Goal: Task Accomplishment & Management: Manage account settings

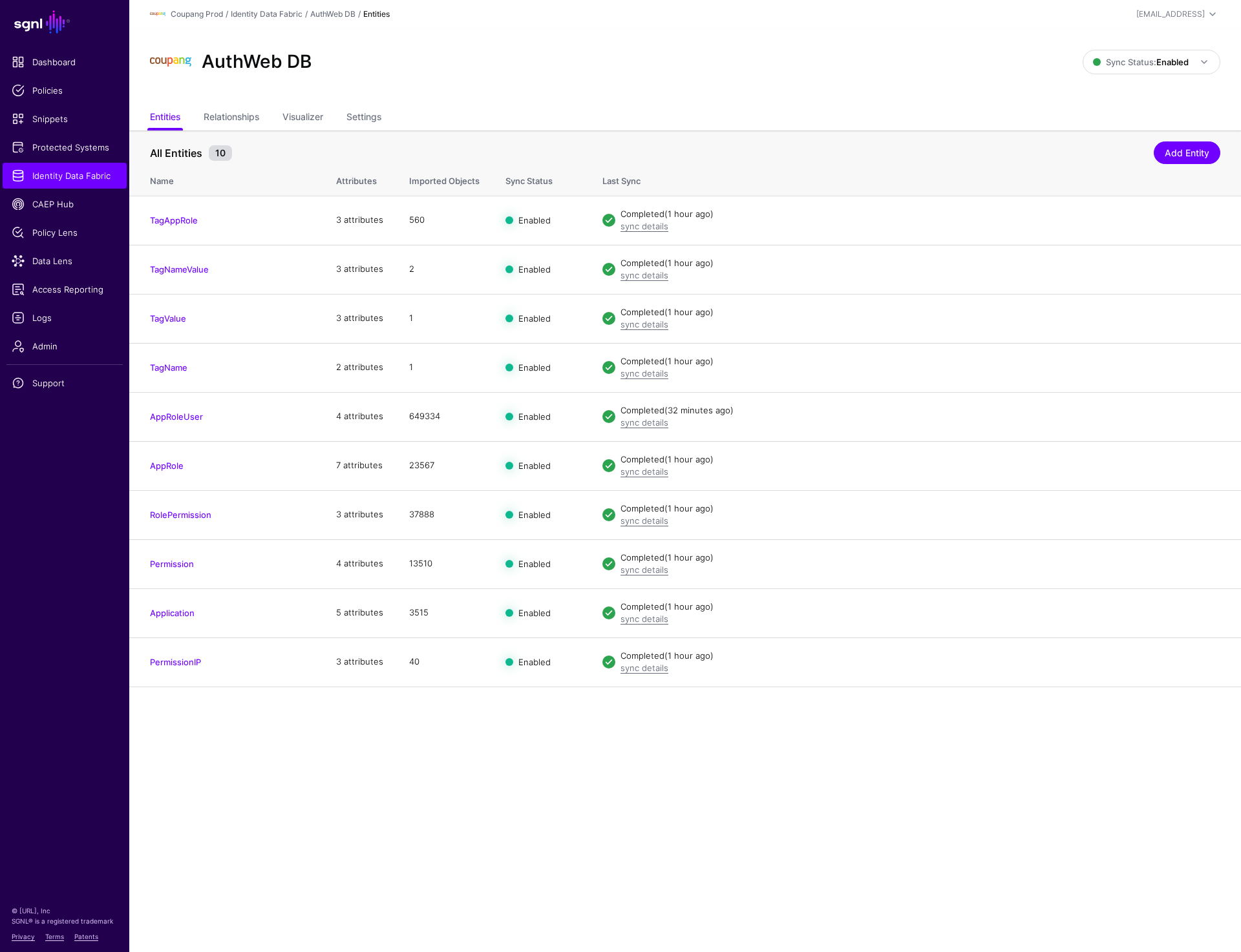
click at [765, 115] on ul "Entities Relationships Visualizer Settings" at bounding box center [685, 118] width 1070 height 25
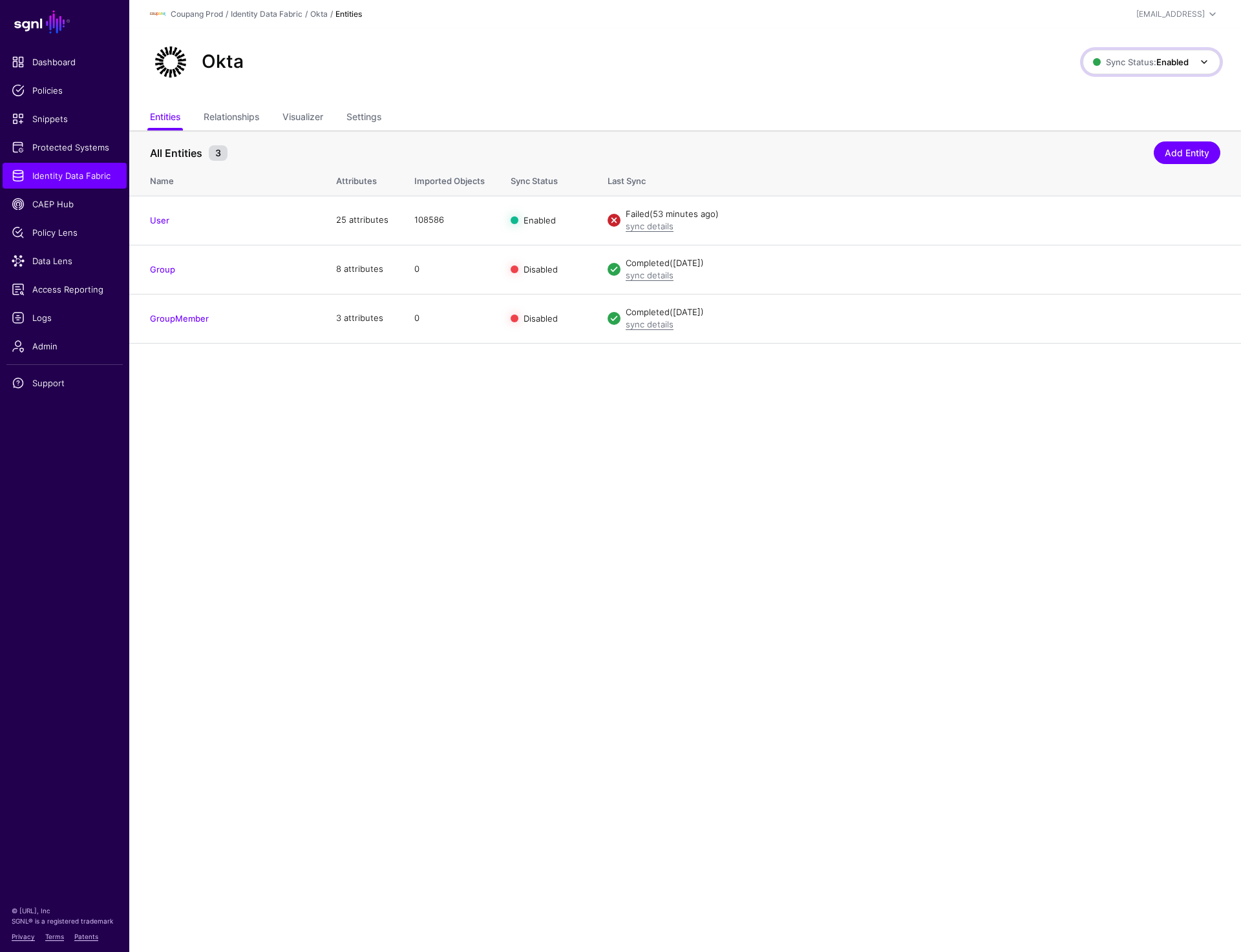
click at [1153, 63] on span "Sync Status: Enabled" at bounding box center [1141, 62] width 96 height 10
click at [852, 121] on ul "Entities Relationships Visualizer Settings" at bounding box center [685, 118] width 1070 height 25
click at [1160, 61] on strong "Enabled" at bounding box center [1172, 62] width 32 height 10
click at [1113, 160] on span "Syncing inactive for all configured entities" at bounding box center [1144, 162] width 131 height 21
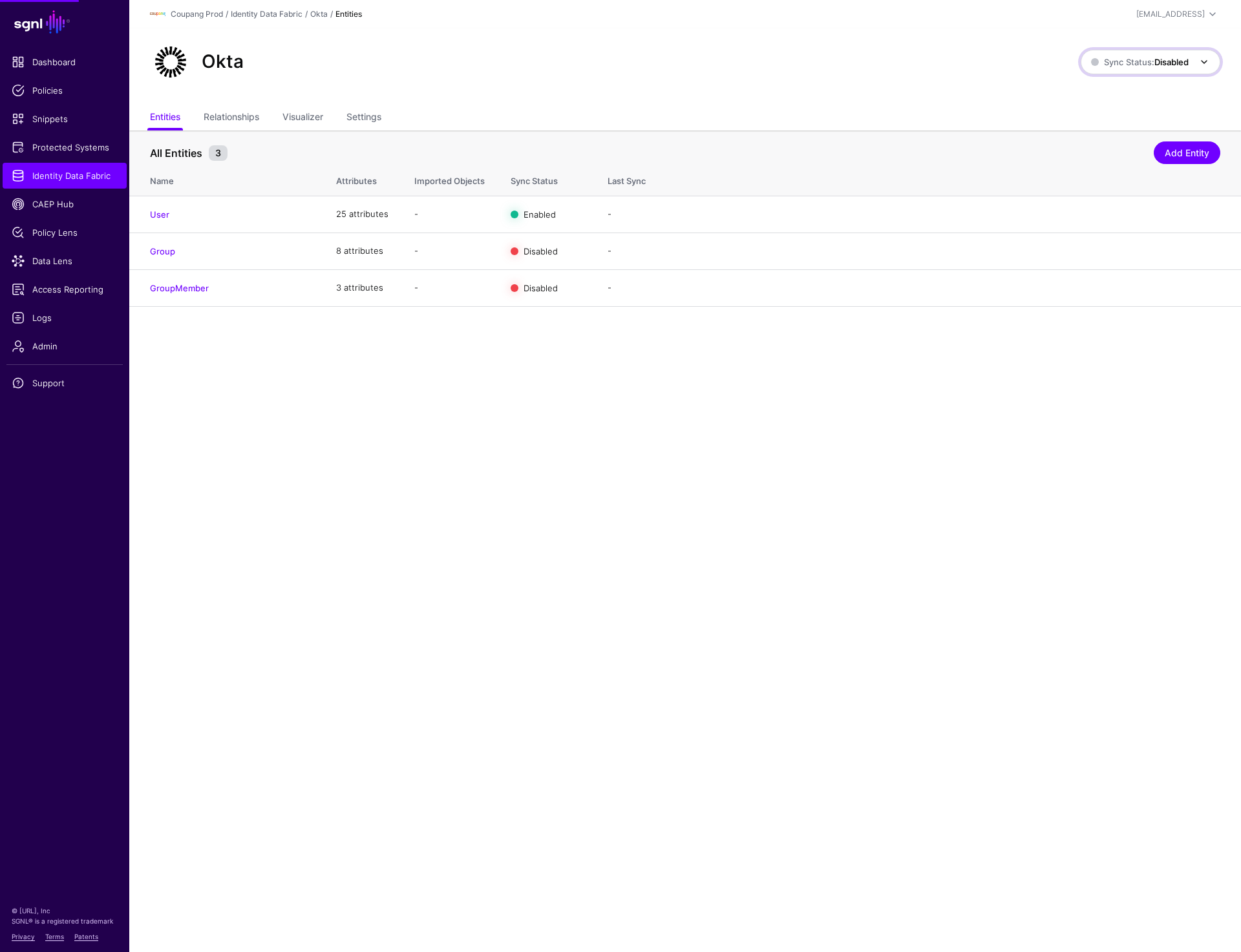
click at [1141, 65] on span "Sync Status: Disabled" at bounding box center [1140, 62] width 97 height 10
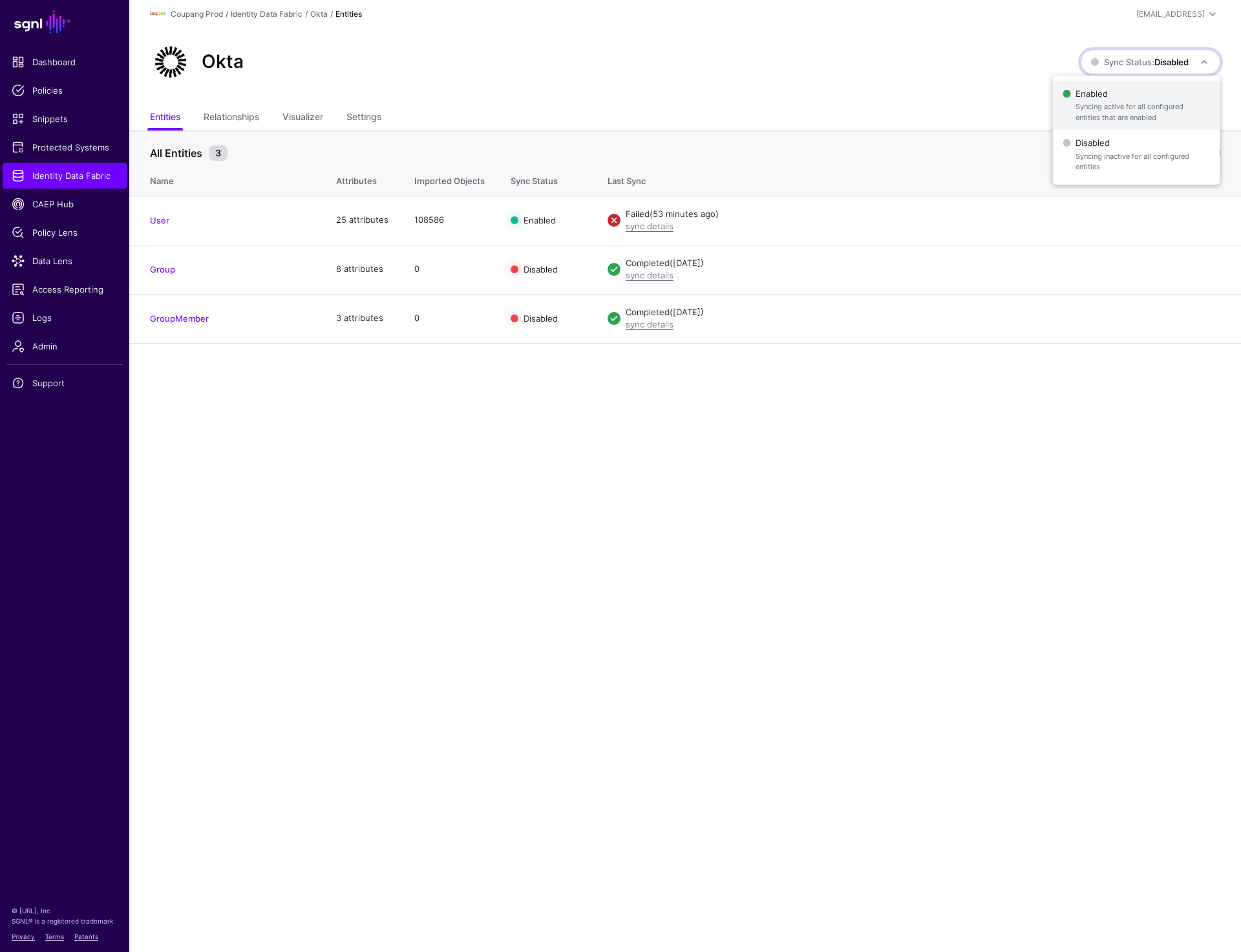
click at [1121, 108] on span "Syncing active for all configured entities that are enabled" at bounding box center [1143, 111] width 134 height 21
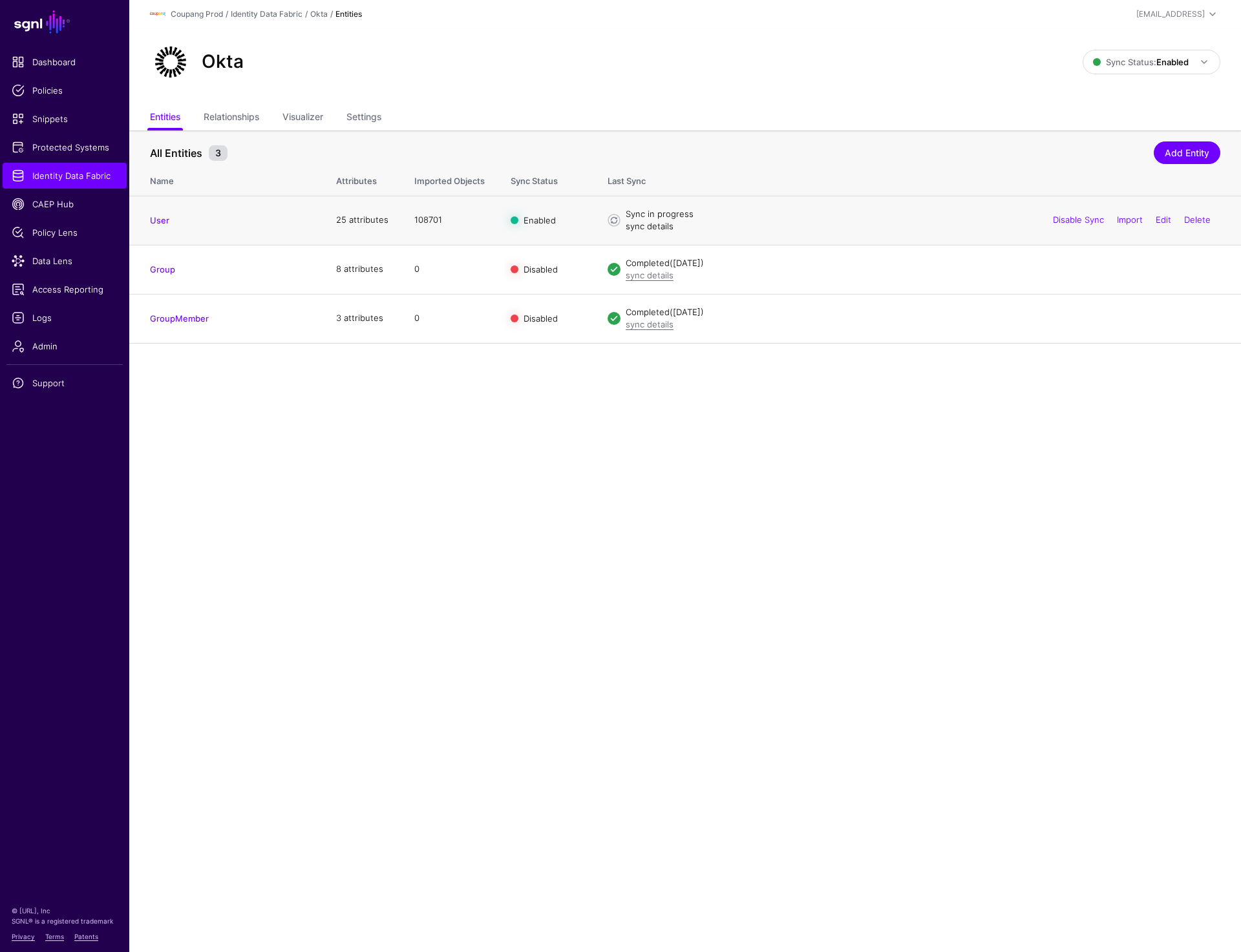
click at [648, 231] on link "sync details" at bounding box center [650, 225] width 48 height 10
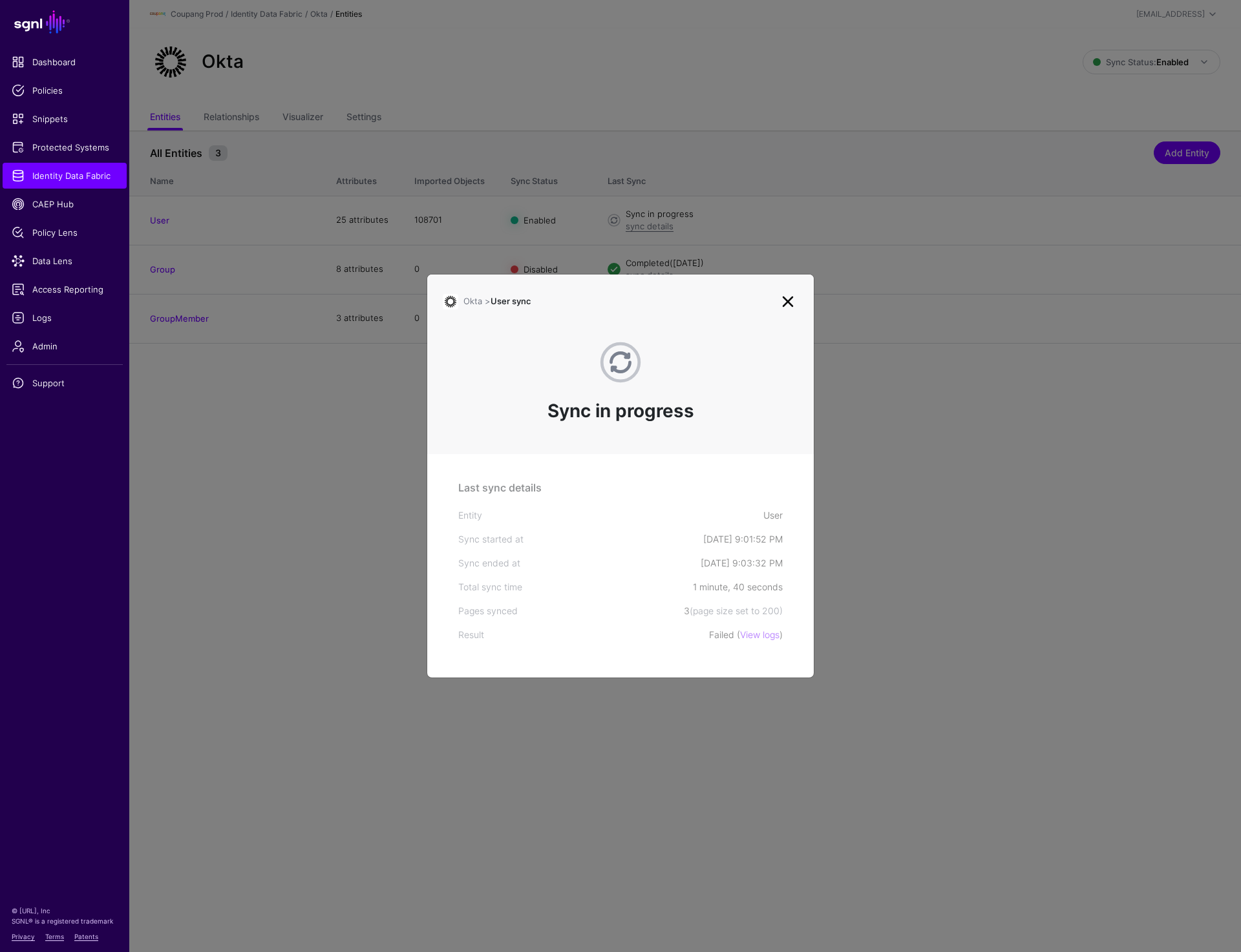
click at [787, 305] on link at bounding box center [788, 301] width 20 height 20
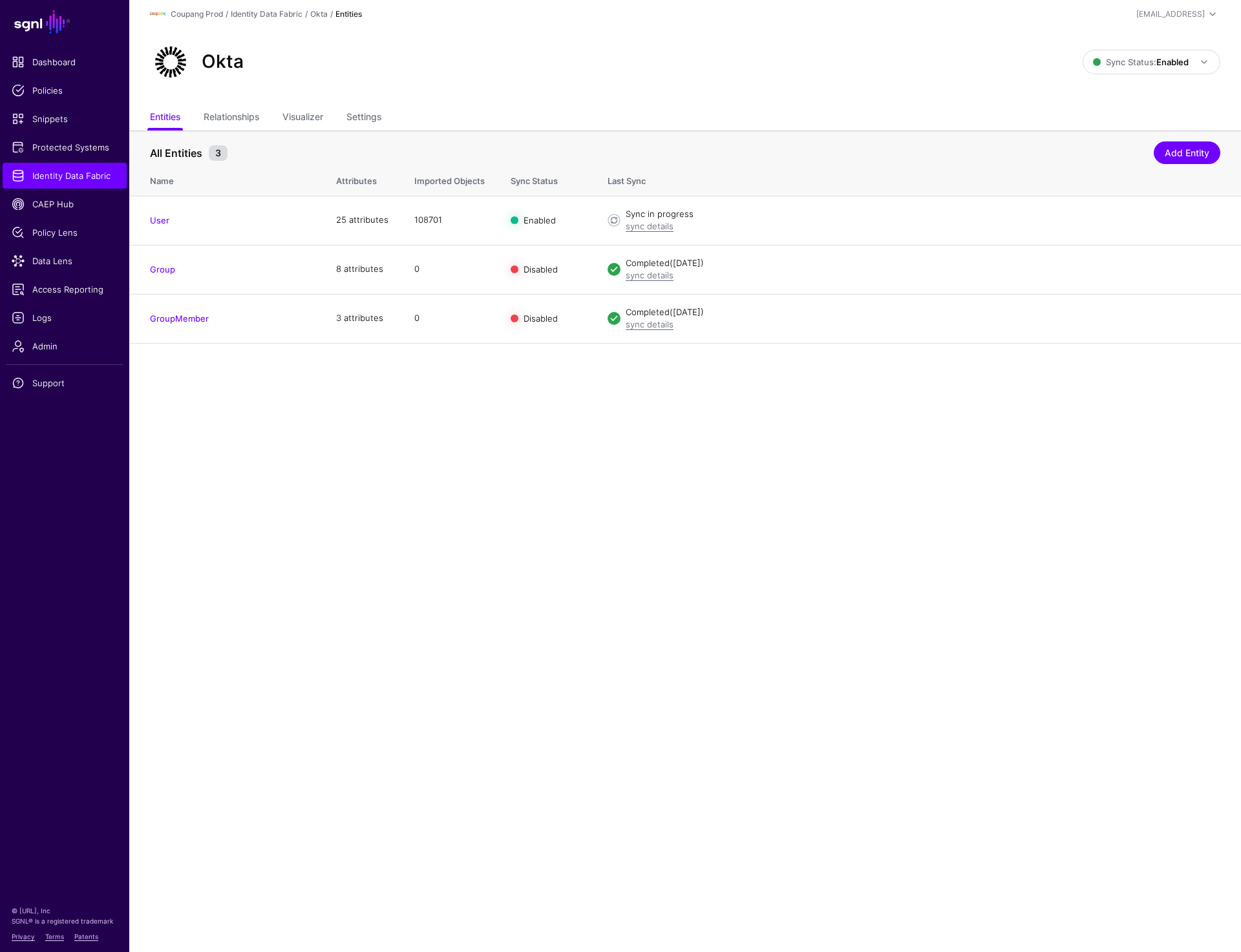
click at [372, 554] on main "SGNL Dashboard Policies Snippets Protected Systems Identity Data Fabric CAEP Hu…" at bounding box center [620, 476] width 1241 height 952
click at [616, 672] on main "SGNL Dashboard Policies Snippets Protected Systems Identity Data Fabric CAEP Hu…" at bounding box center [620, 476] width 1241 height 952
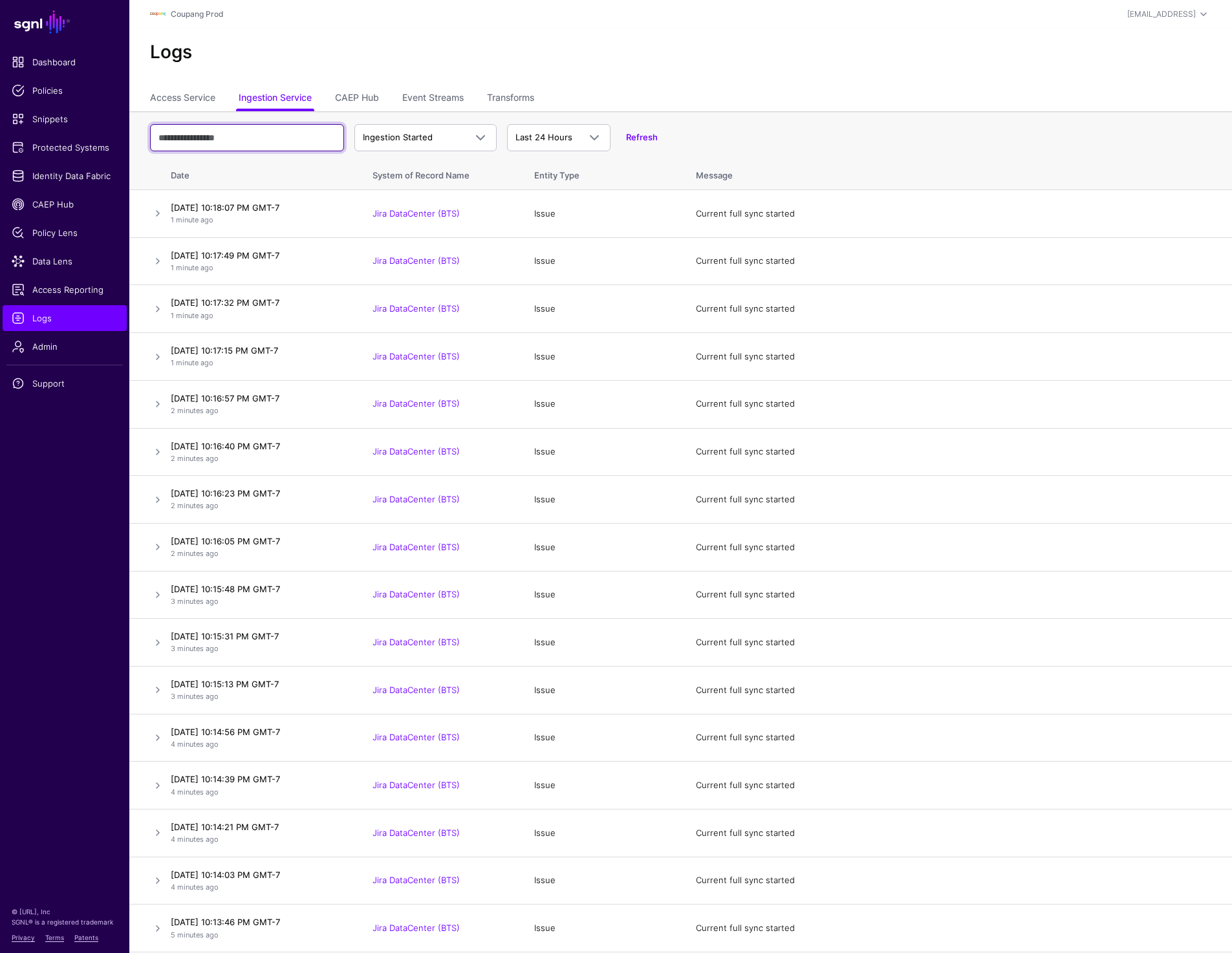
click at [319, 144] on input "text" at bounding box center [247, 138] width 194 height 28
type input "****"
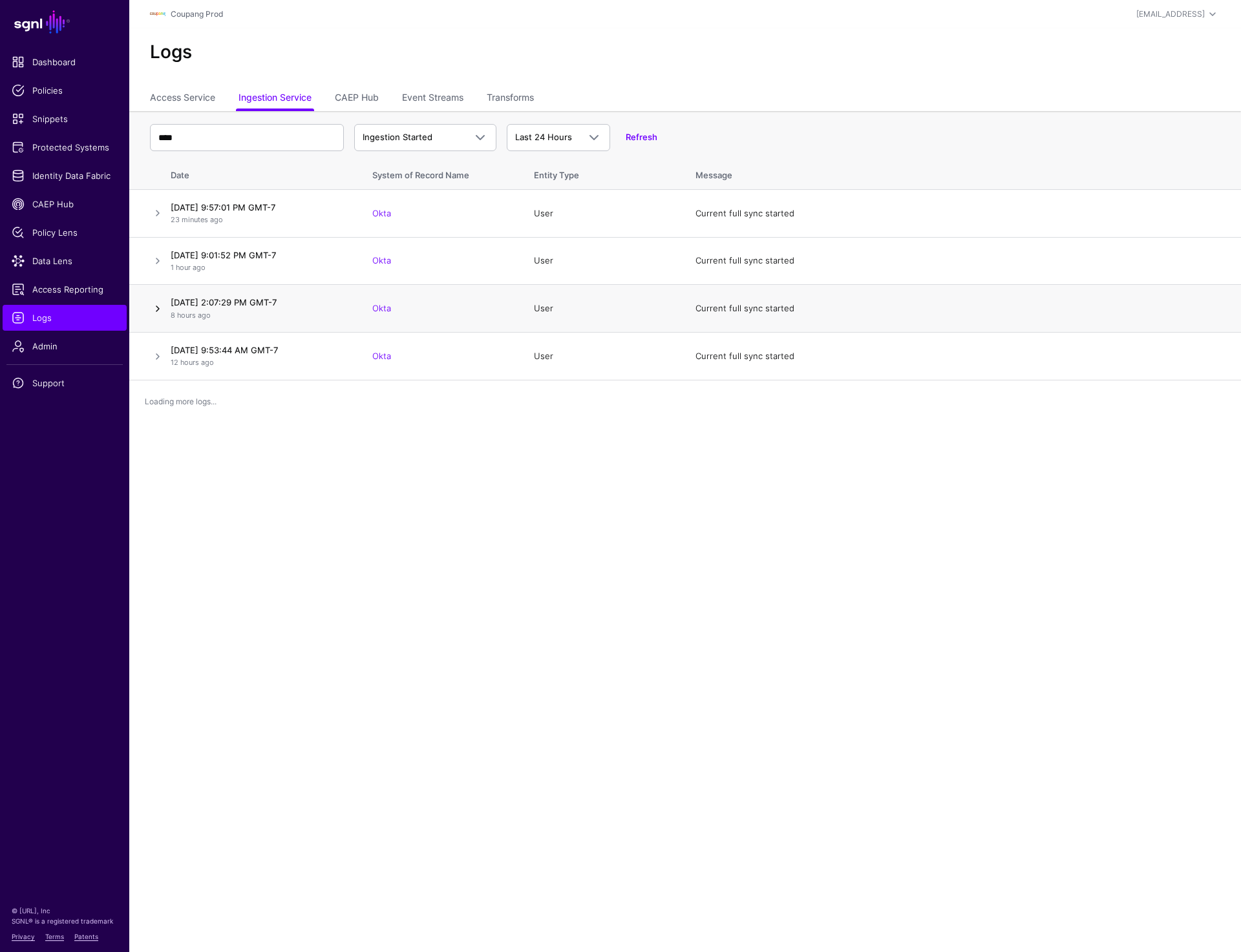
click at [162, 308] on link at bounding box center [157, 309] width 16 height 16
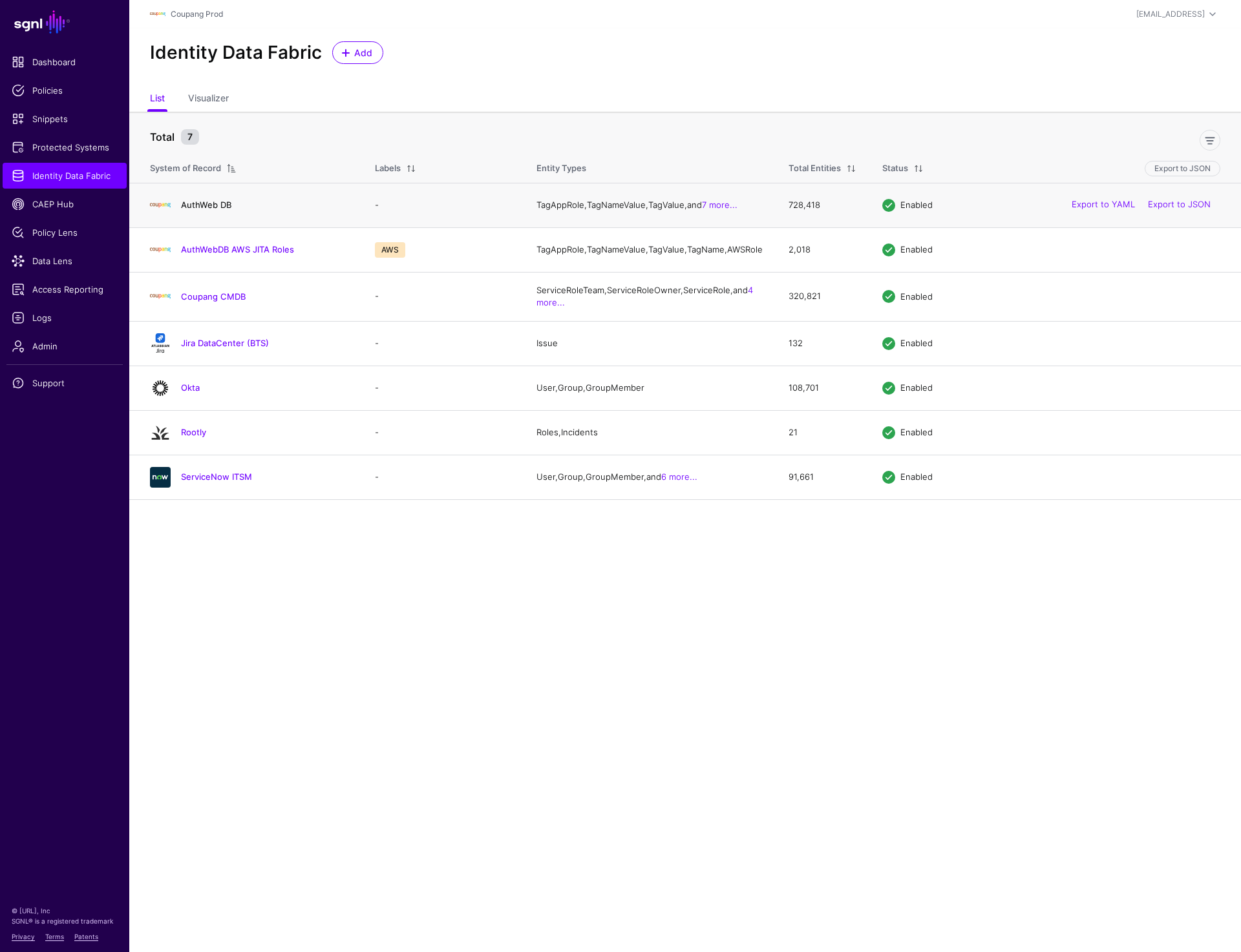
click at [212, 209] on link "AuthWeb DB" at bounding box center [206, 204] width 51 height 10
click at [212, 255] on link "AuthWebDB AWS JITA Roles" at bounding box center [237, 249] width 113 height 10
click at [210, 301] on link "Coupang CMDB" at bounding box center [213, 296] width 64 height 10
click at [208, 348] on link "Jira DataCenter (BTS)" at bounding box center [225, 343] width 88 height 10
click at [187, 392] on link "Okta" at bounding box center [190, 387] width 18 height 10
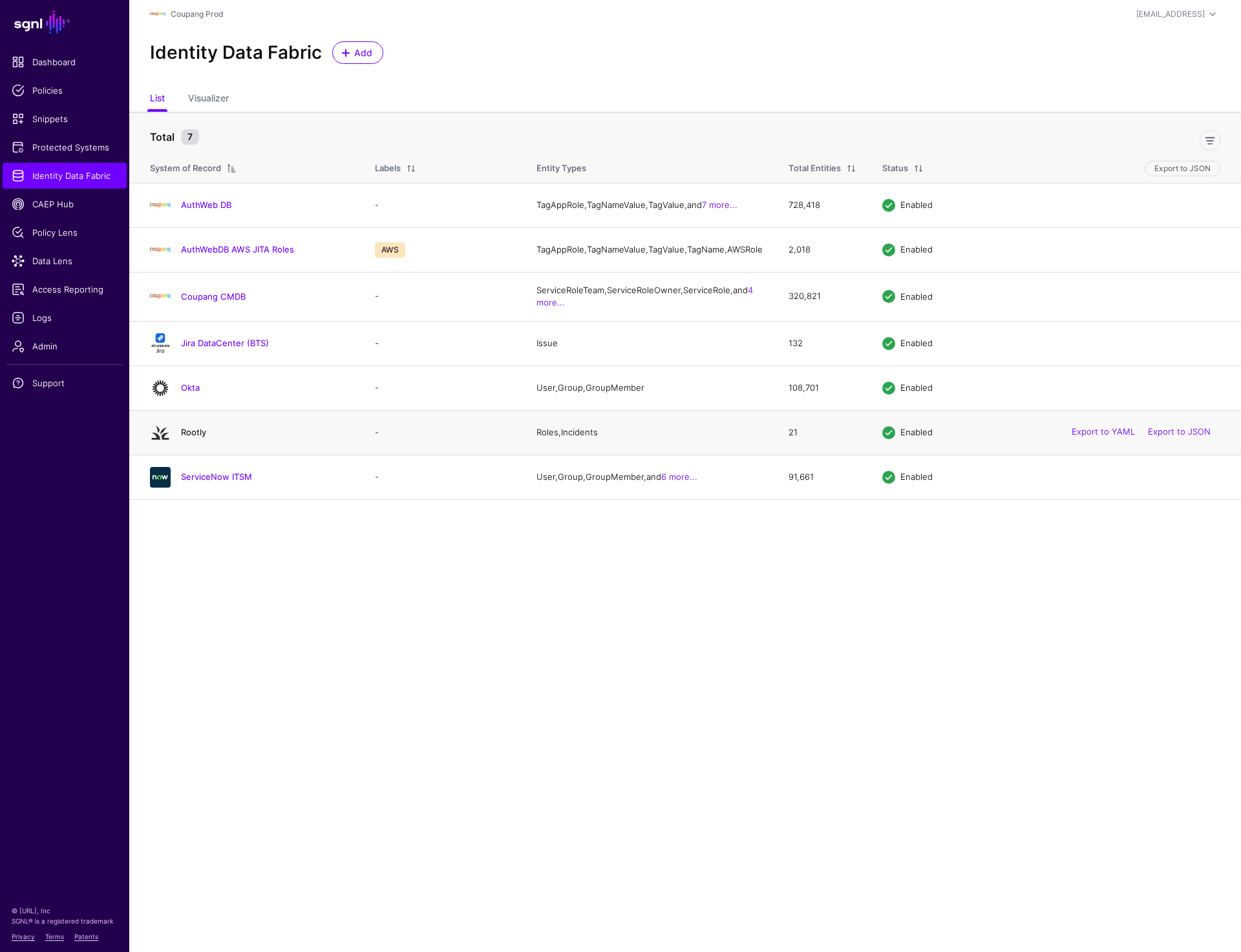
click at [187, 437] on link "Rootly" at bounding box center [193, 432] width 25 height 10
click at [188, 482] on link "ServiceNow ITSM" at bounding box center [216, 476] width 71 height 10
click at [193, 210] on link "AuthWeb DB" at bounding box center [206, 204] width 51 height 10
click at [199, 251] on link "AuthWebDB AWS JITA Roles" at bounding box center [237, 249] width 113 height 10
click at [199, 301] on link "Coupang CMDB" at bounding box center [213, 296] width 64 height 10
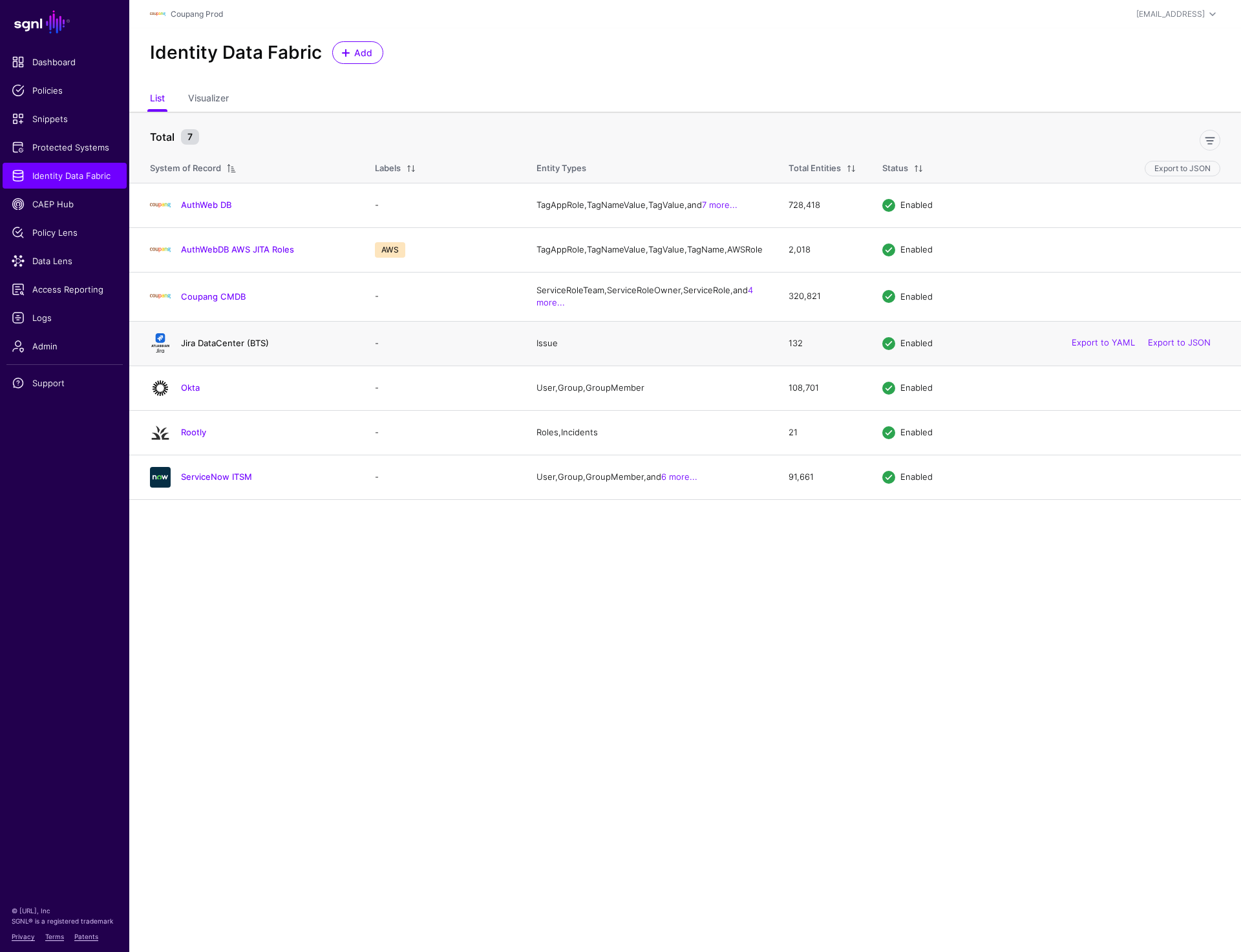
click at [199, 348] on link "Jira DataCenter (BTS)" at bounding box center [225, 343] width 88 height 10
click at [190, 437] on link "Rootly" at bounding box center [193, 432] width 25 height 10
click at [193, 482] on link "ServiceNow ITSM" at bounding box center [216, 476] width 71 height 10
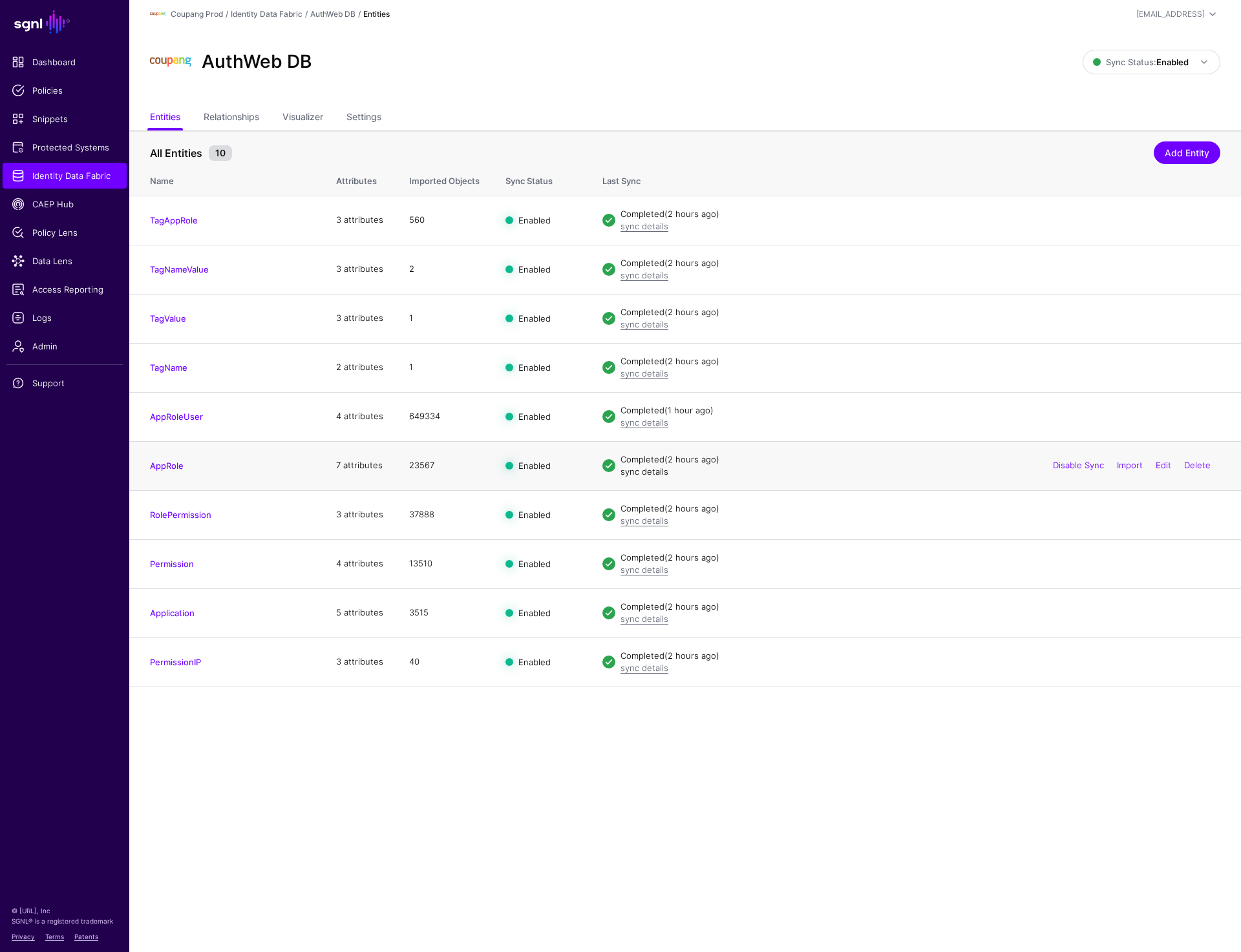
click at [640, 472] on link "sync details" at bounding box center [644, 471] width 48 height 10
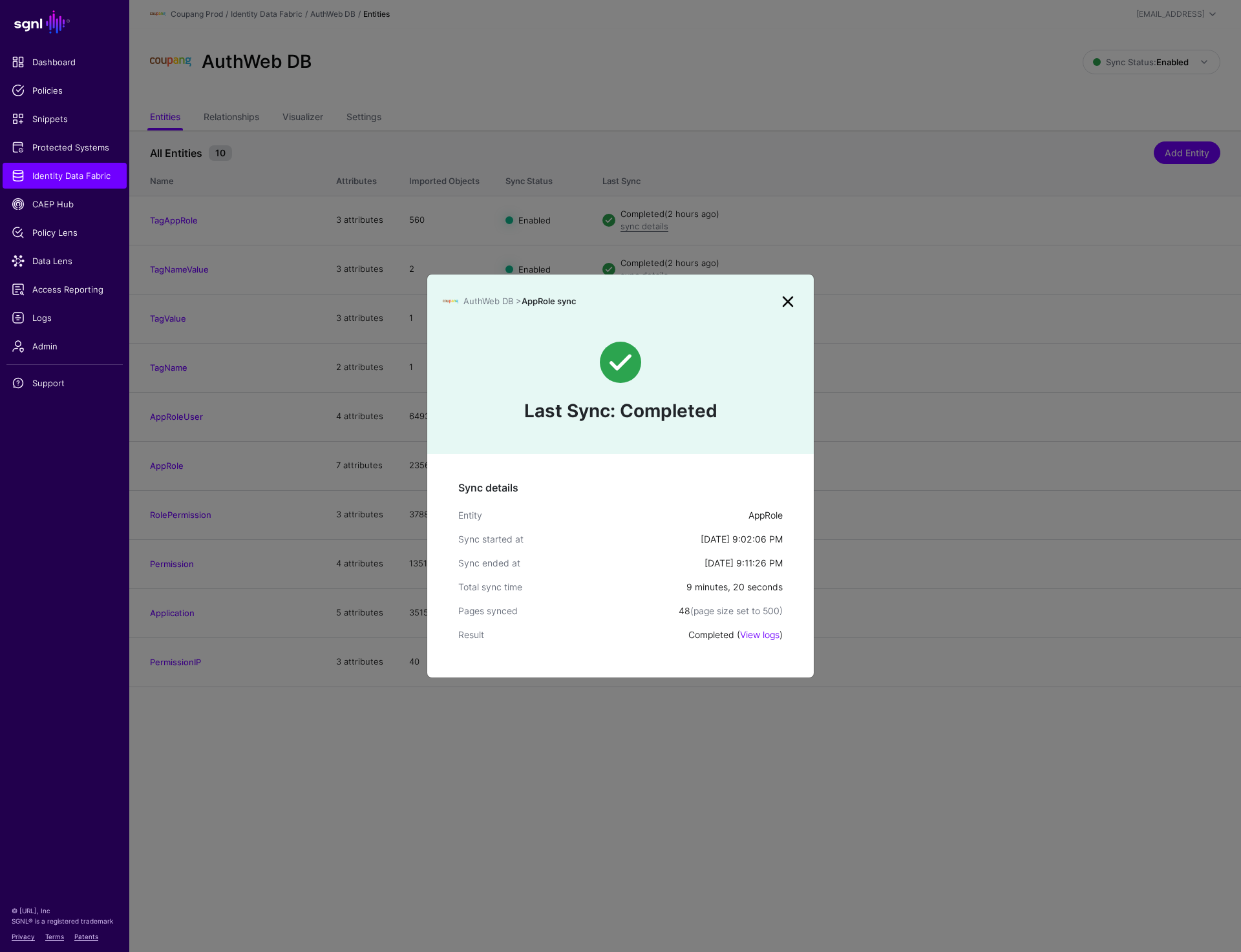
click at [781, 302] on link at bounding box center [788, 301] width 20 height 20
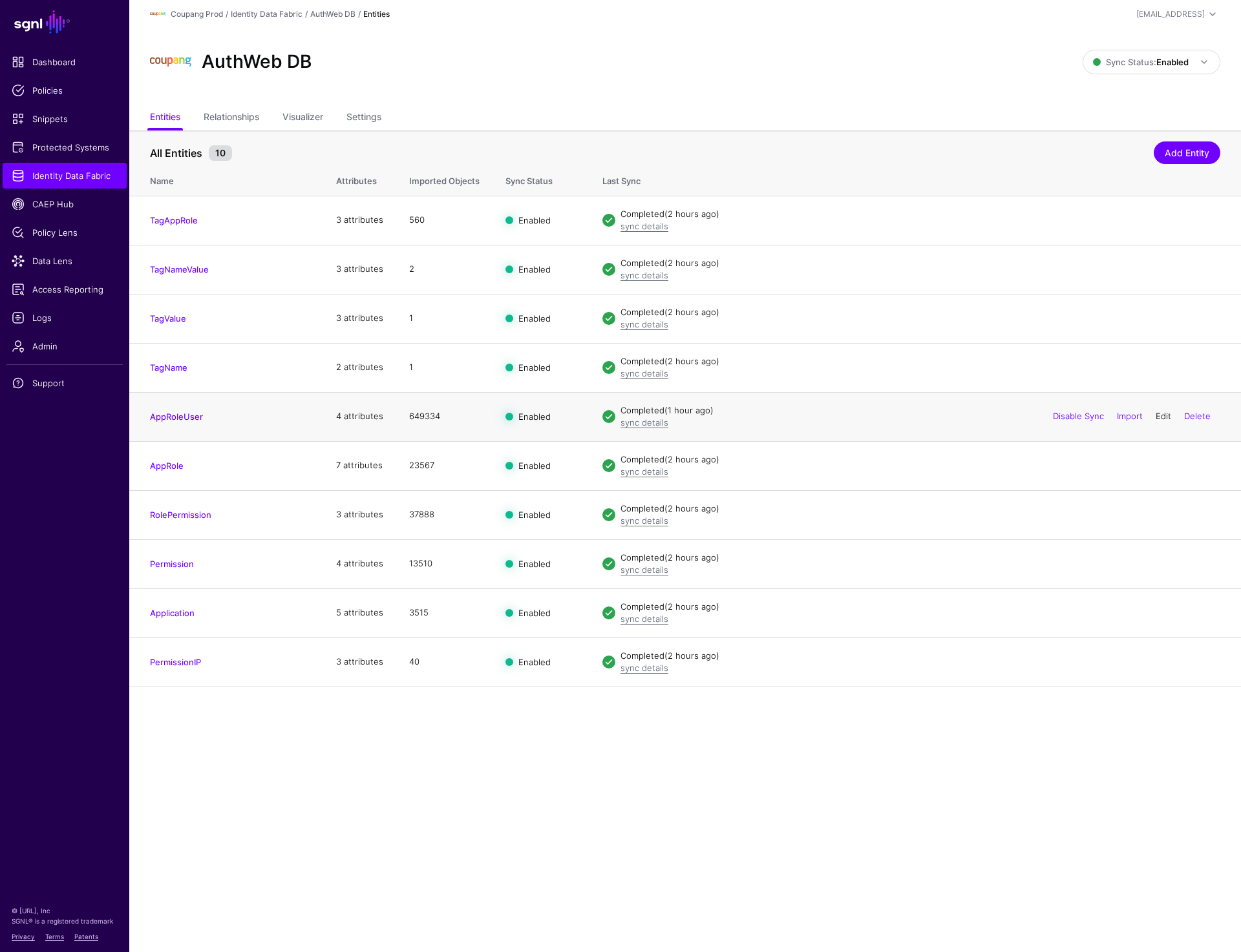
click at [1163, 413] on link "Edit" at bounding box center [1163, 415] width 16 height 10
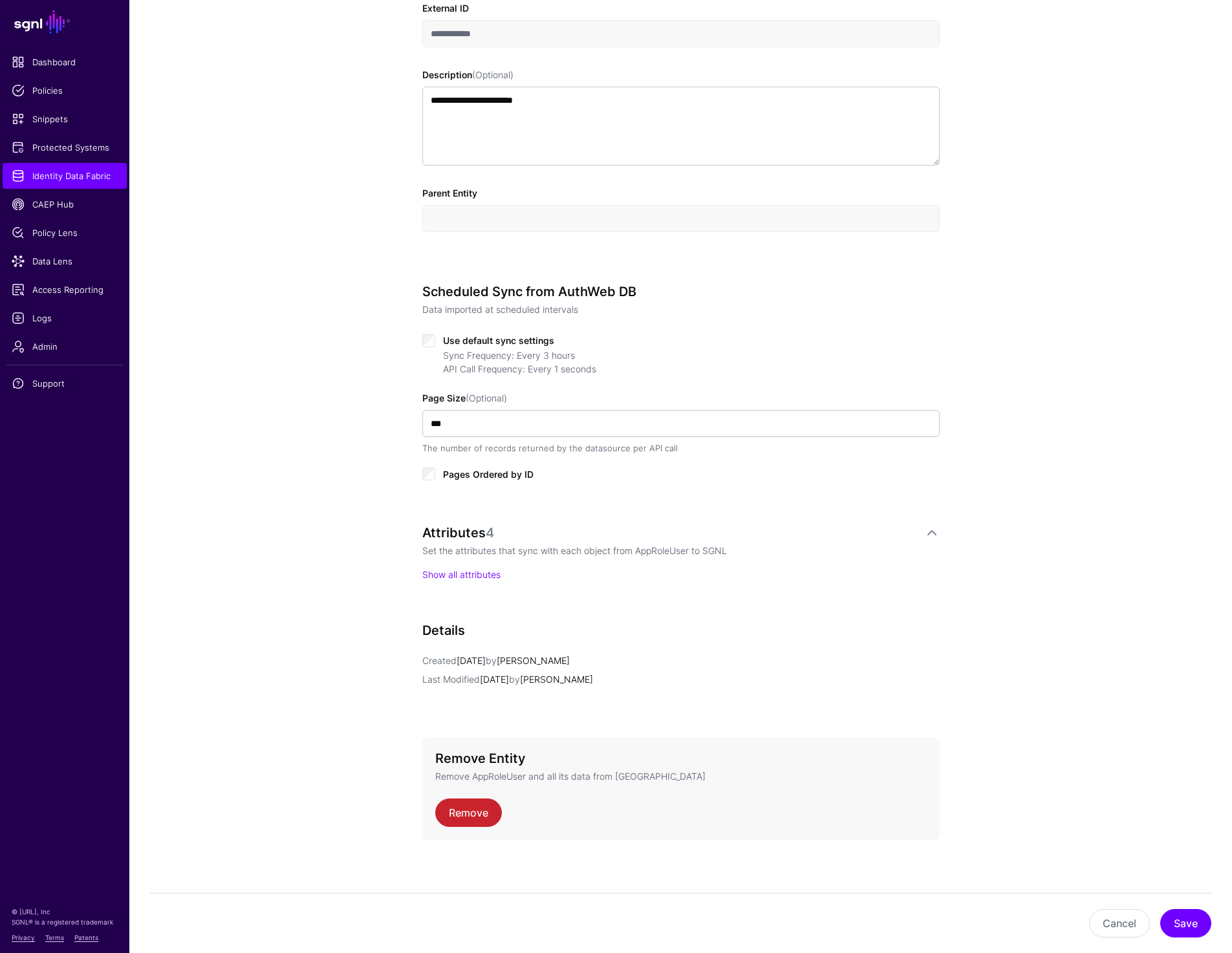
scroll to position [386, 0]
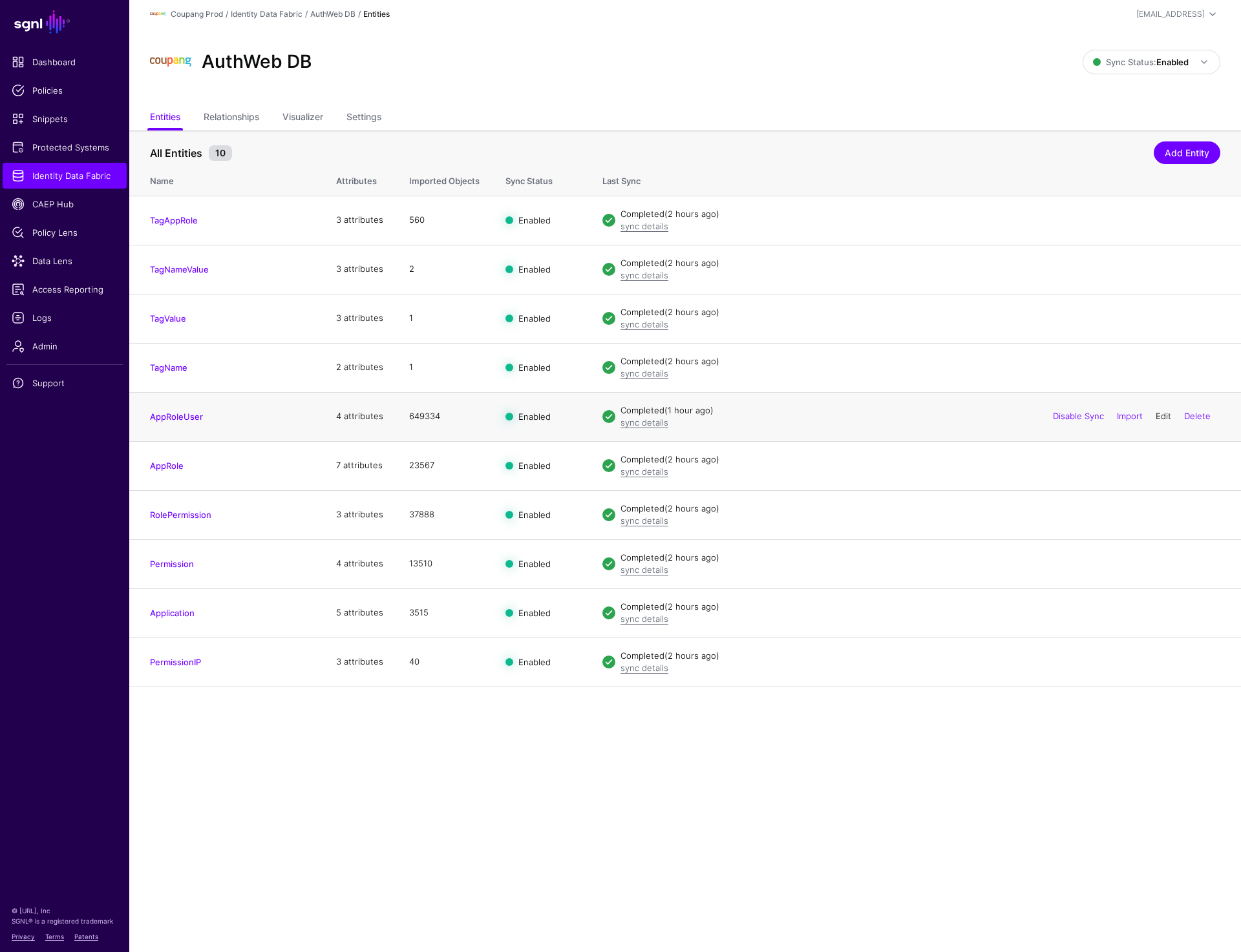
click at [1158, 420] on link "Edit" at bounding box center [1163, 415] width 16 height 10
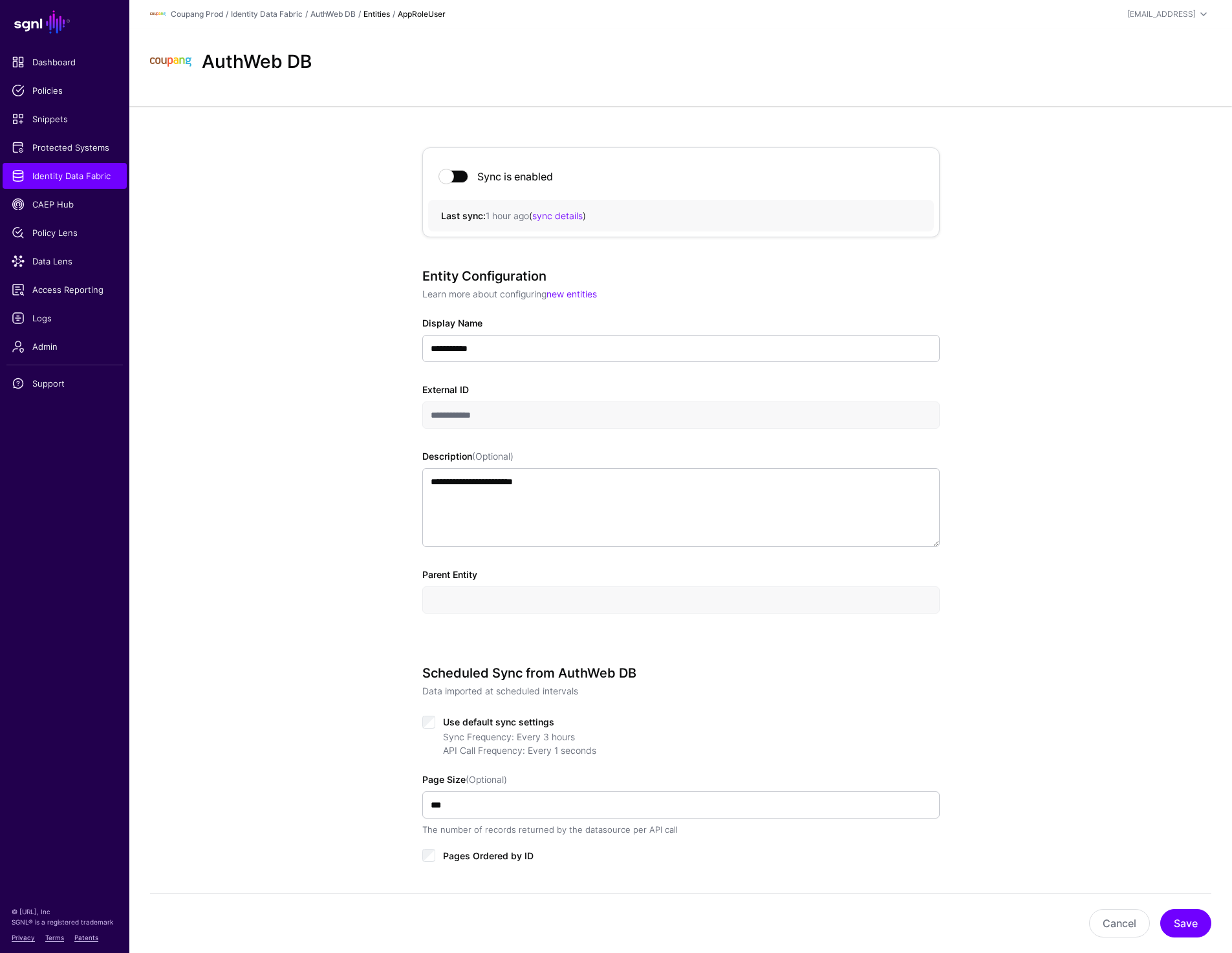
scroll to position [12, 0]
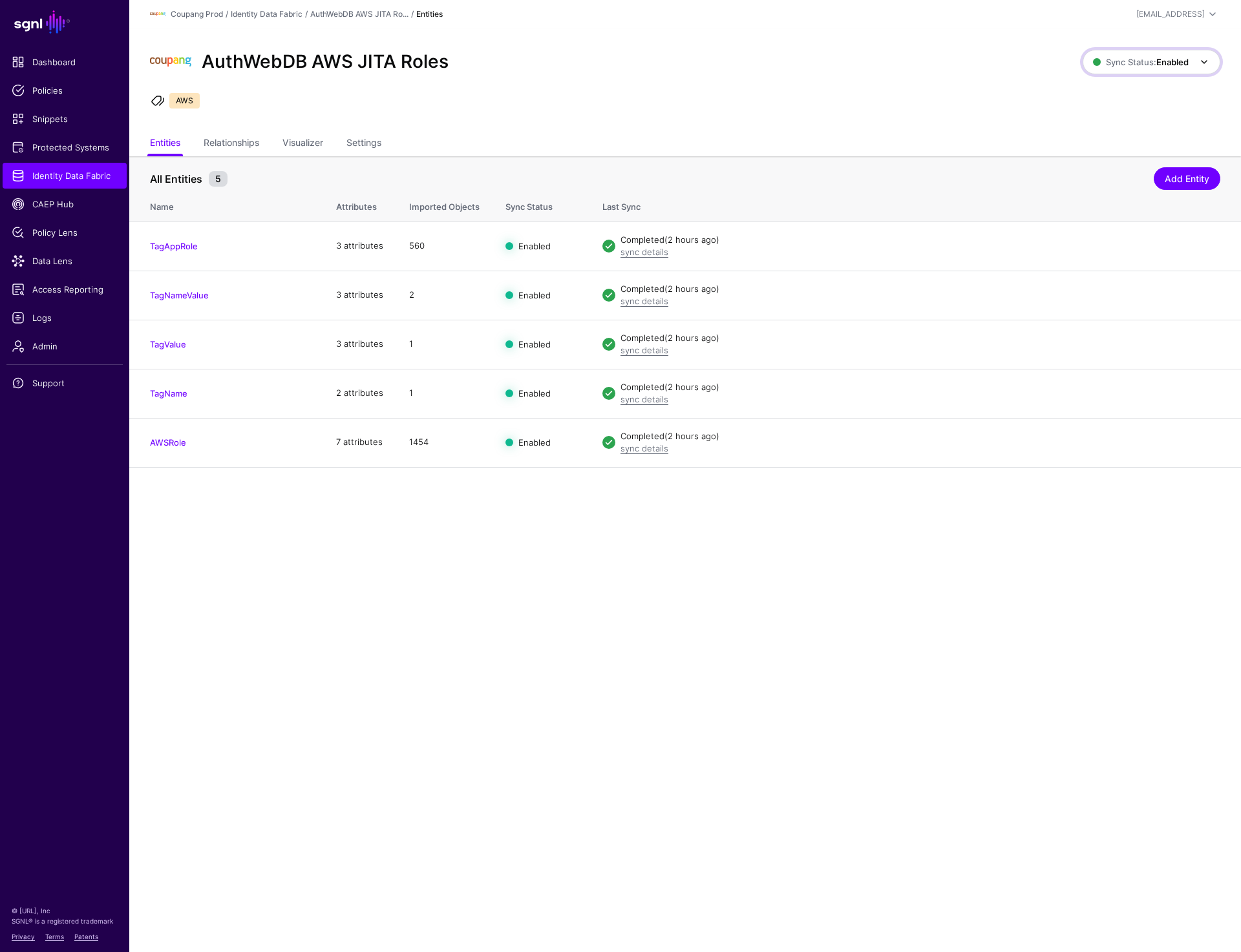
click at [1175, 56] on span "Sync Status: Enabled" at bounding box center [1141, 62] width 96 height 14
click at [1136, 152] on span "Syncing inactive for all configured entities" at bounding box center [1144, 162] width 131 height 21
click at [367, 136] on link "Settings" at bounding box center [364, 143] width 35 height 25
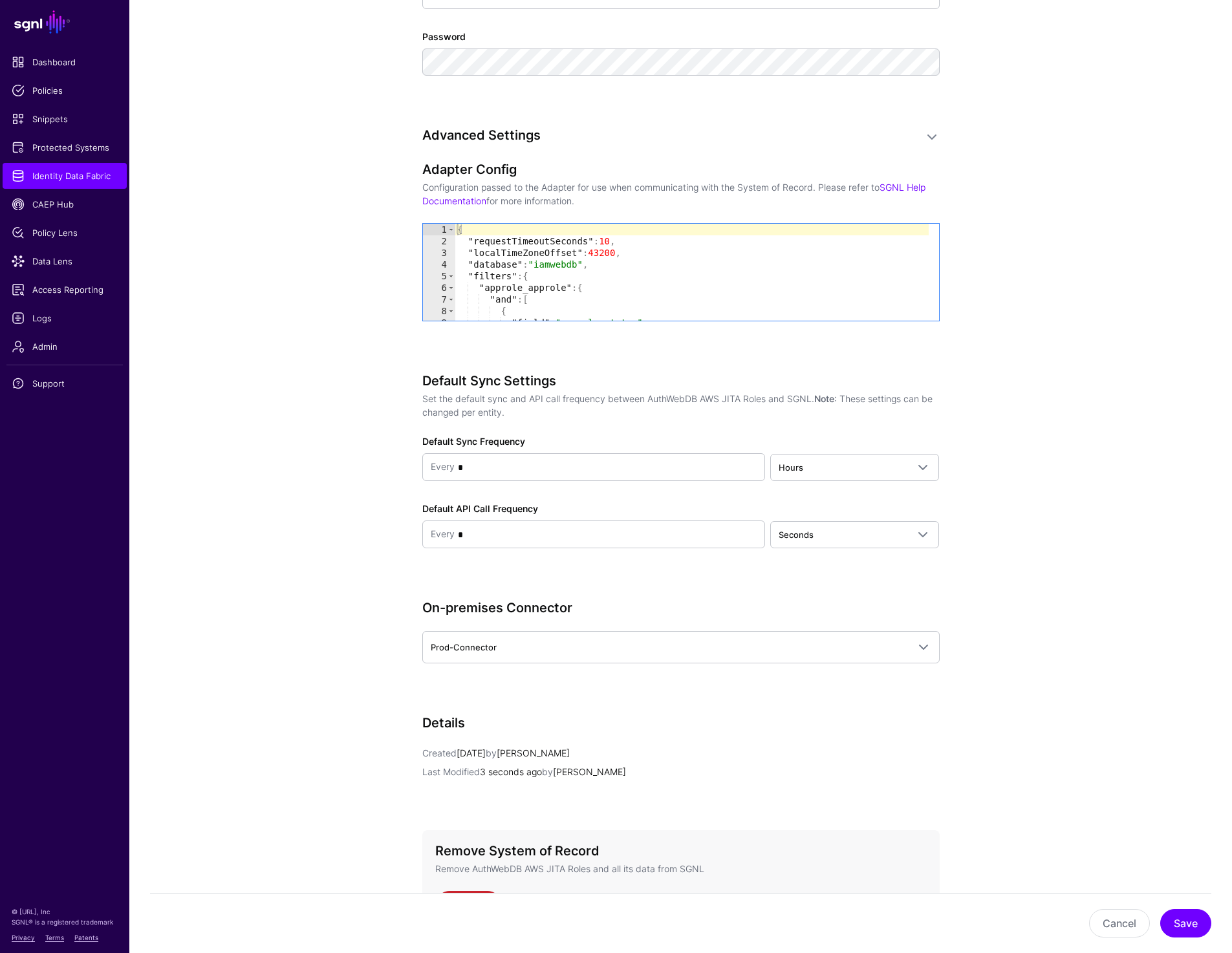
scroll to position [1170, 0]
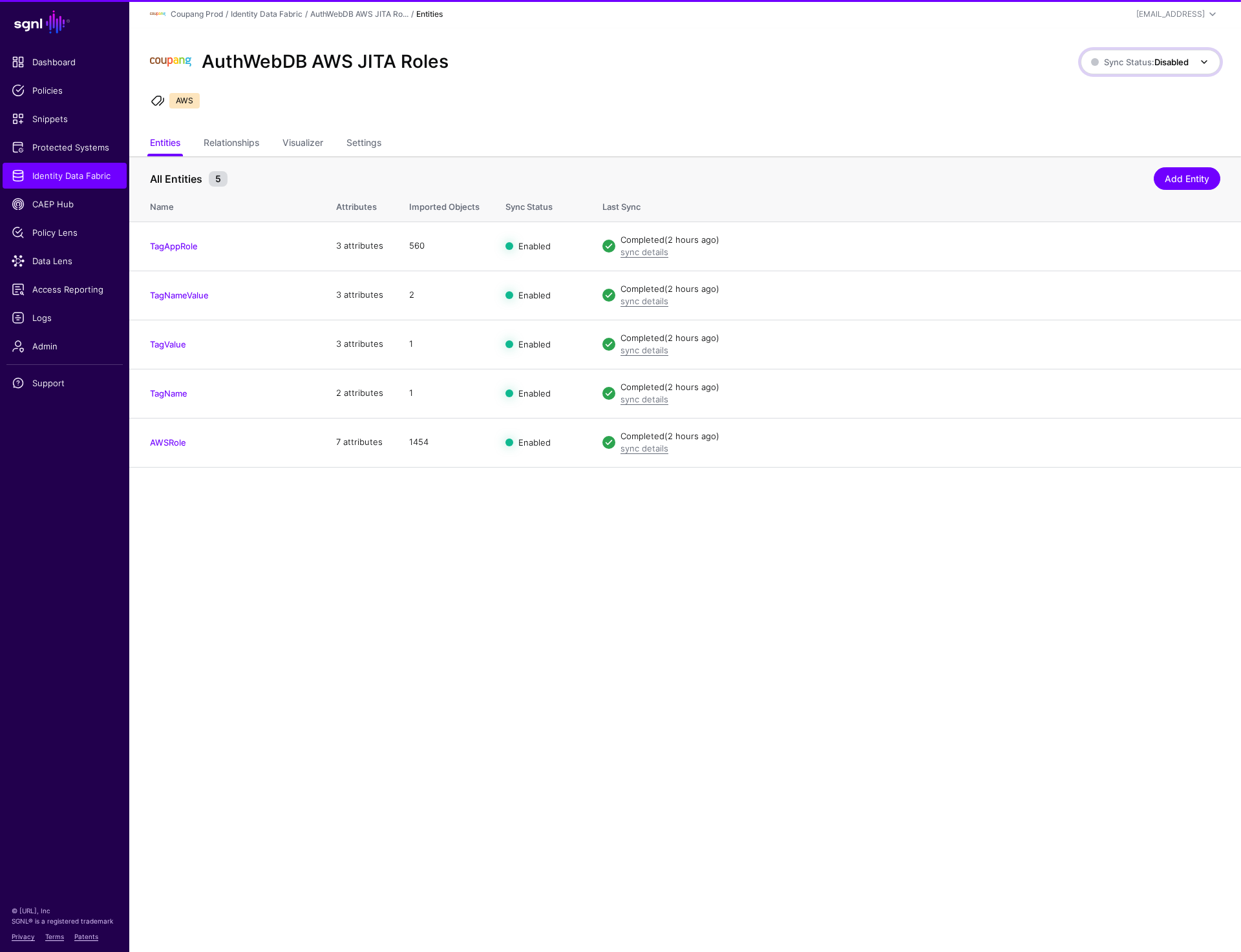
click at [1135, 71] on link "Sync Status: Disabled" at bounding box center [1150, 62] width 140 height 25
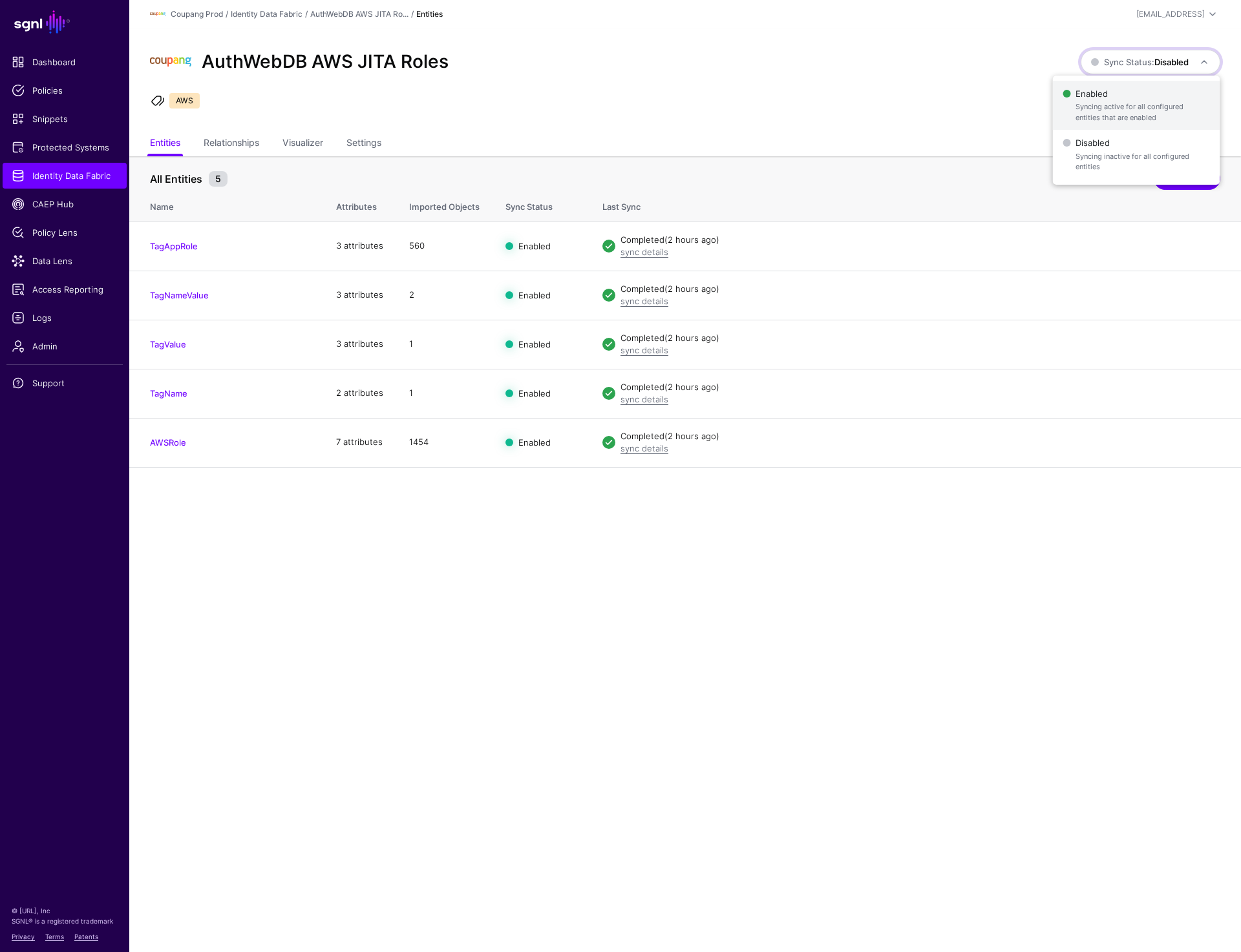
click at [1133, 114] on span "Syncing active for all configured entities that are enabled" at bounding box center [1143, 111] width 134 height 21
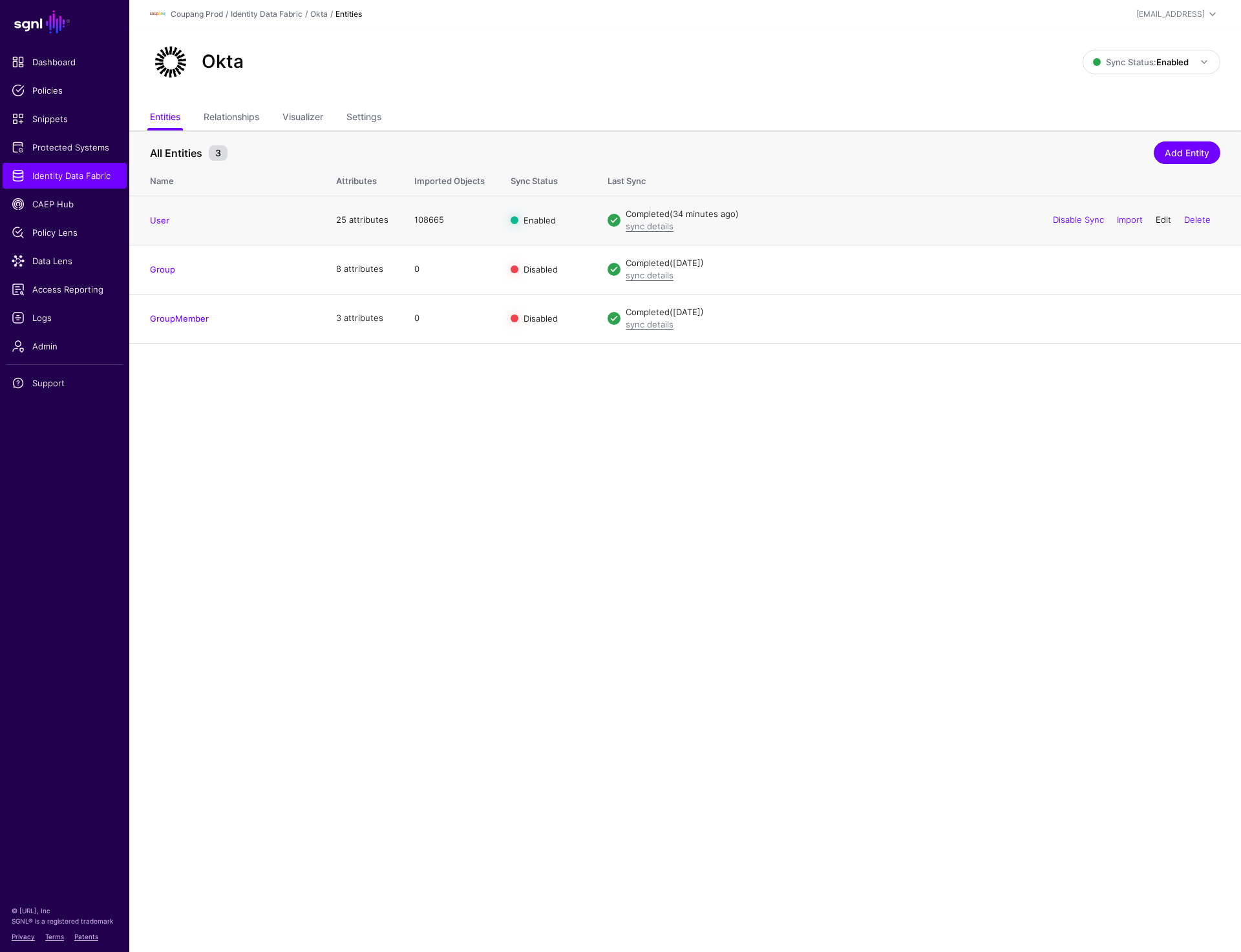
click at [1161, 219] on link "Edit" at bounding box center [1163, 219] width 16 height 10
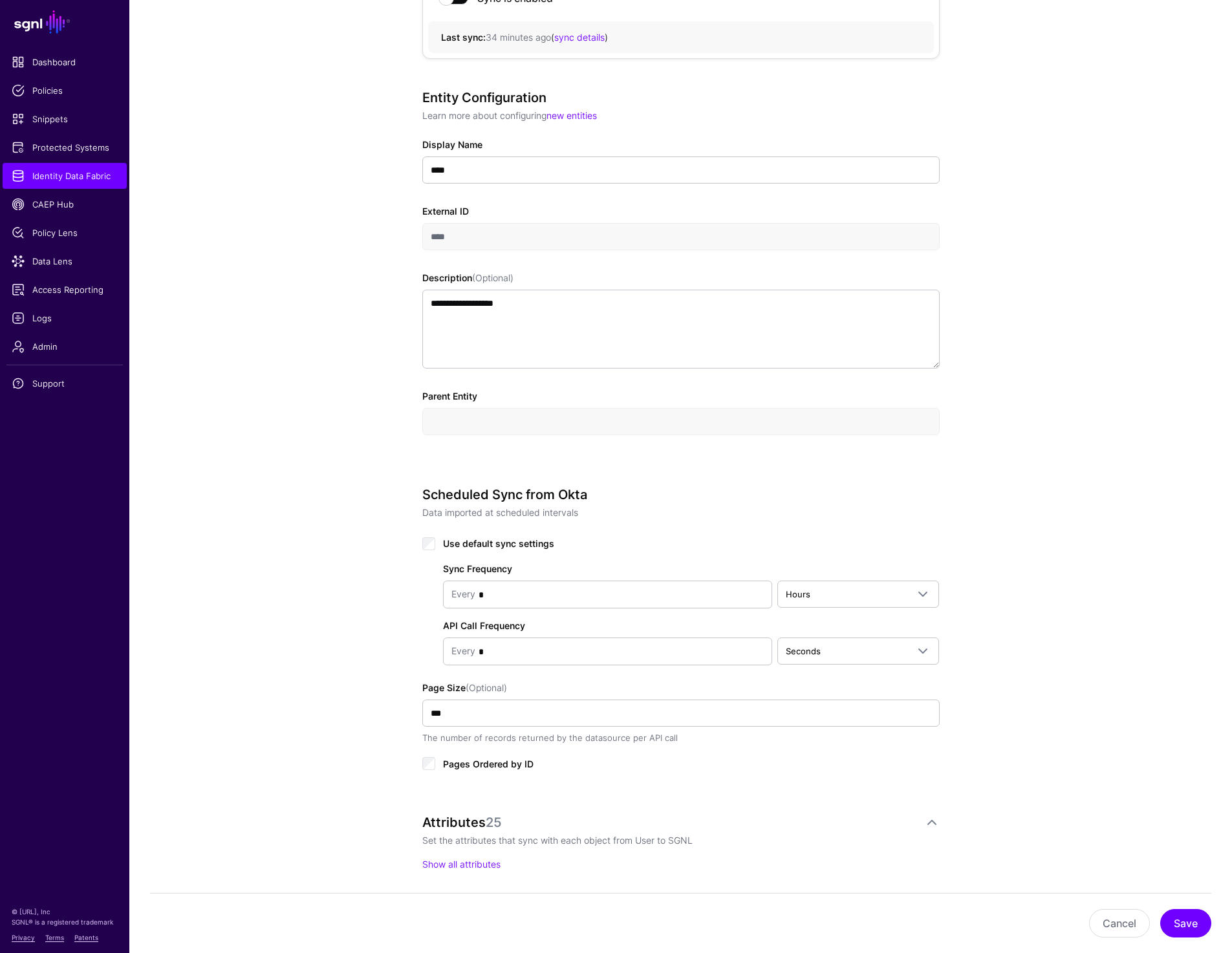
scroll to position [159, 0]
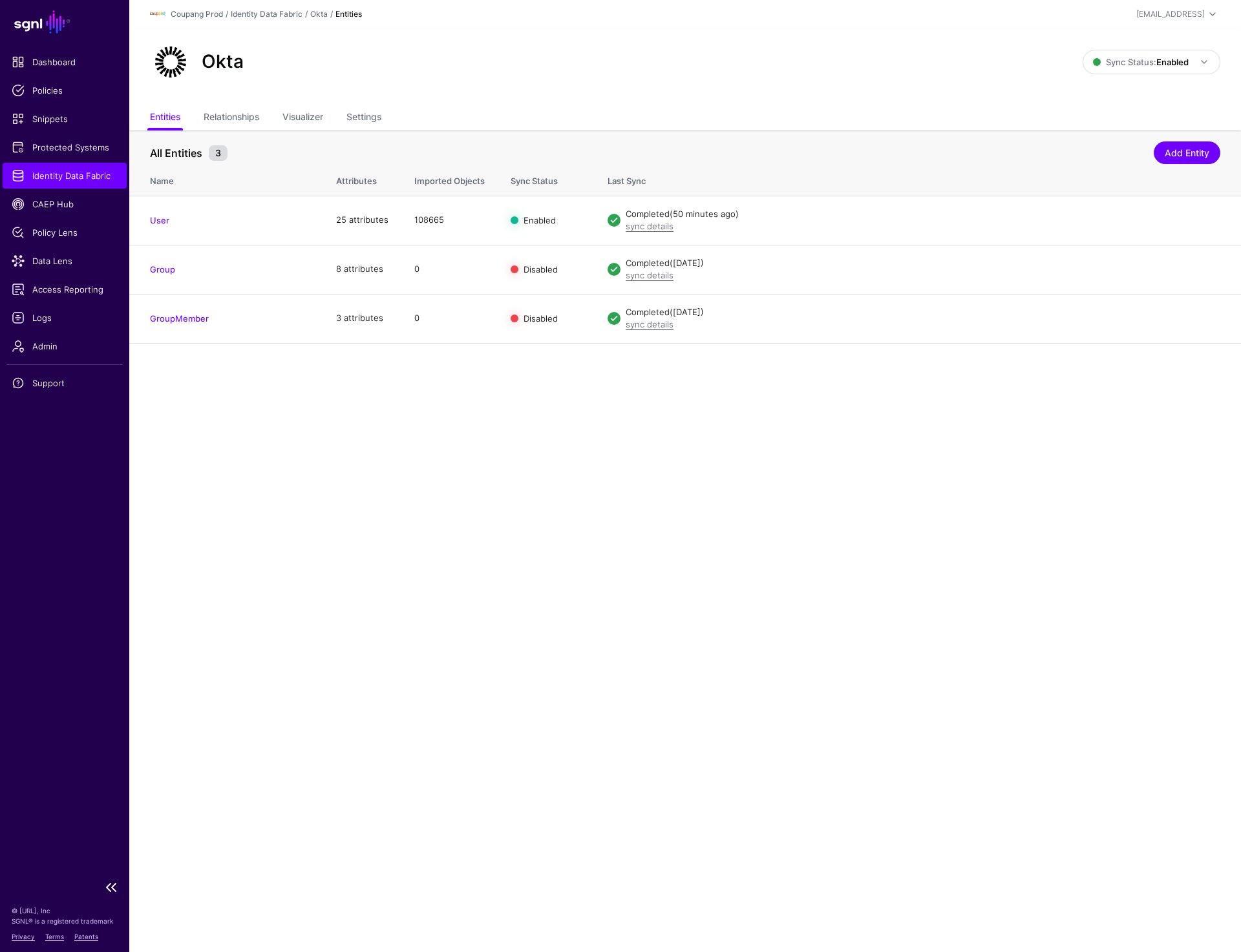
click at [95, 171] on span "Identity Data Fabric" at bounding box center [64, 176] width 106 height 13
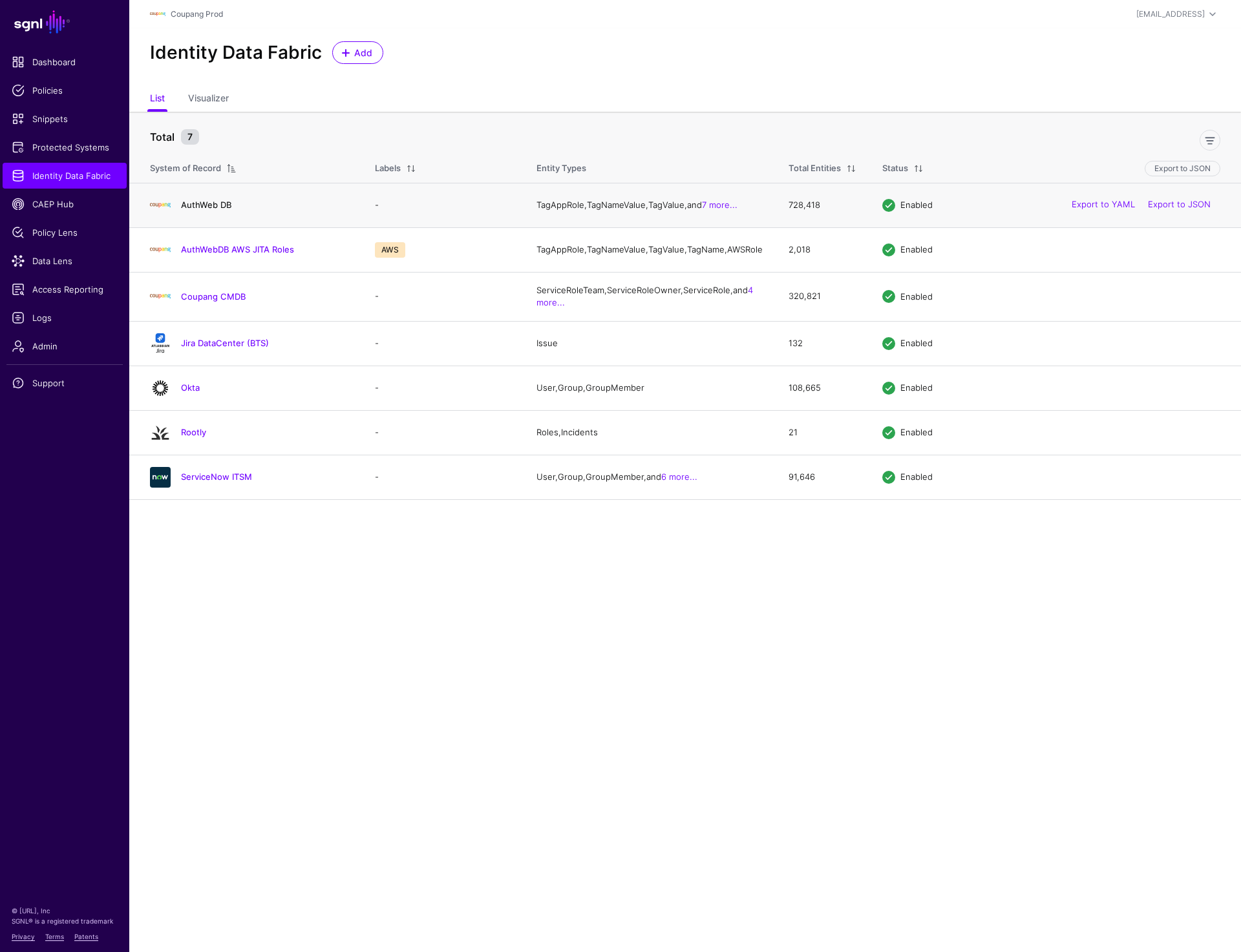
click at [204, 210] on link "AuthWeb DB" at bounding box center [206, 204] width 51 height 10
click at [203, 255] on link "AuthWebDB AWS JITA Roles" at bounding box center [237, 249] width 113 height 10
click at [201, 300] on link "Coupang CMDB" at bounding box center [213, 296] width 64 height 10
click at [195, 348] on link "Jira DataCenter (BTS)" at bounding box center [225, 343] width 88 height 10
click at [186, 392] on link "Okta" at bounding box center [190, 387] width 18 height 10
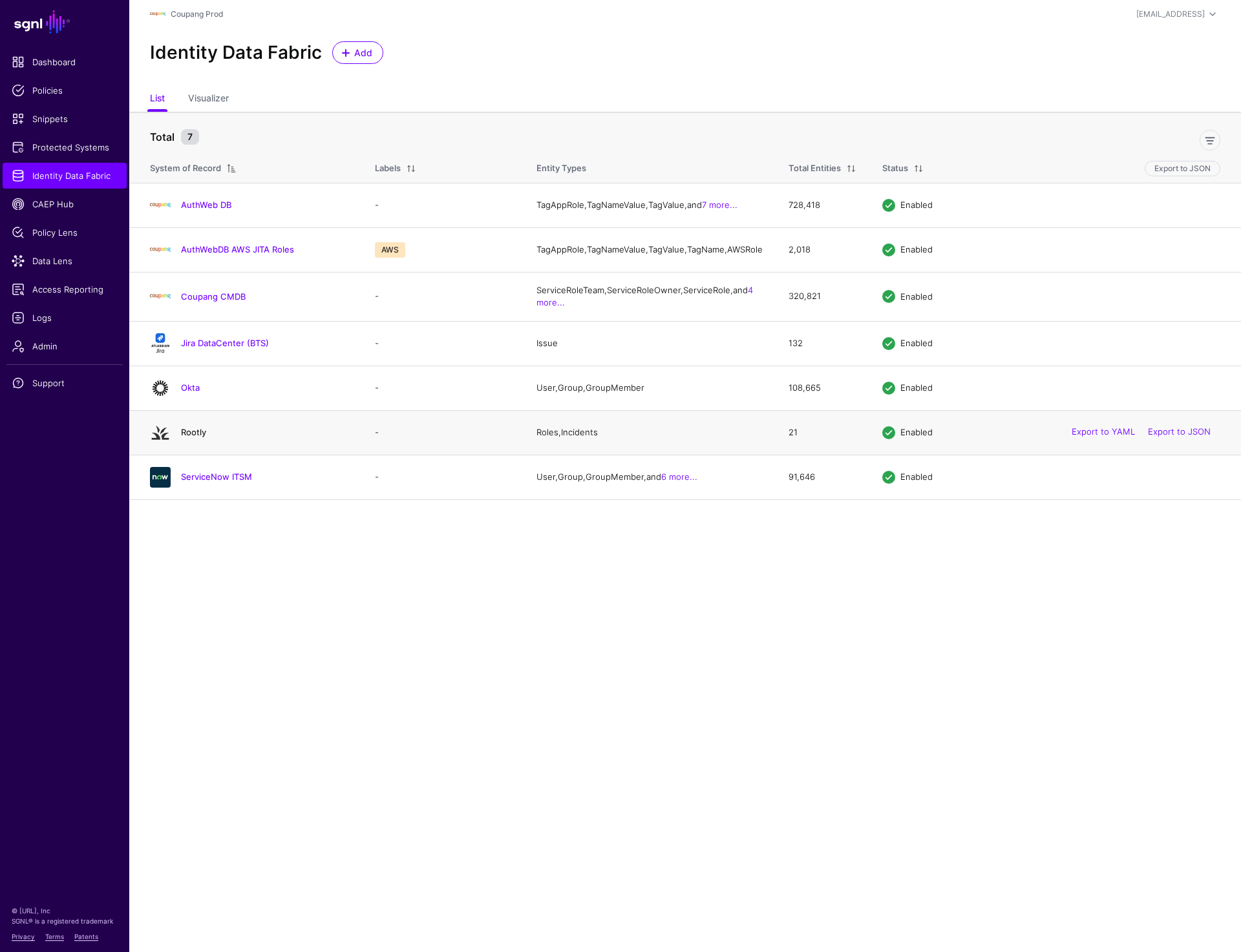
click at [184, 437] on link "Rootly" at bounding box center [193, 432] width 25 height 10
click at [186, 482] on link "ServiceNow ITSM" at bounding box center [216, 476] width 71 height 10
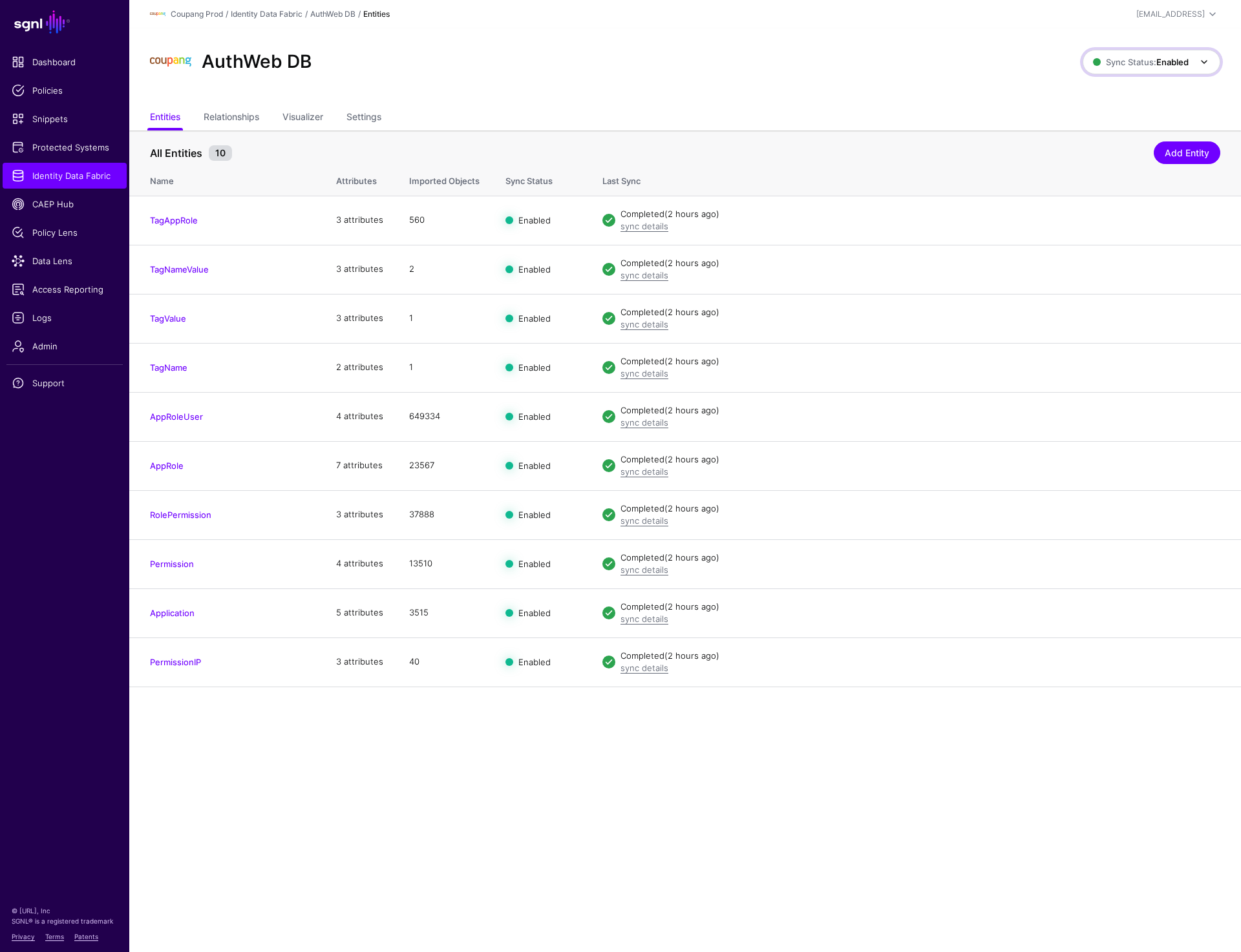
click at [1150, 71] on link "Sync Status: Enabled" at bounding box center [1152, 62] width 138 height 25
click at [1087, 150] on span "Disabled Syncing inactive for all configured entities" at bounding box center [1137, 155] width 144 height 42
click at [1133, 64] on span "Sync Status: Disabled" at bounding box center [1140, 62] width 97 height 10
click at [1121, 95] on span "Enabled Syncing active for all configured entities that are enabled" at bounding box center [1136, 106] width 147 height 42
click at [722, 60] on div "AuthWeb DB" at bounding box center [616, 62] width 943 height 41
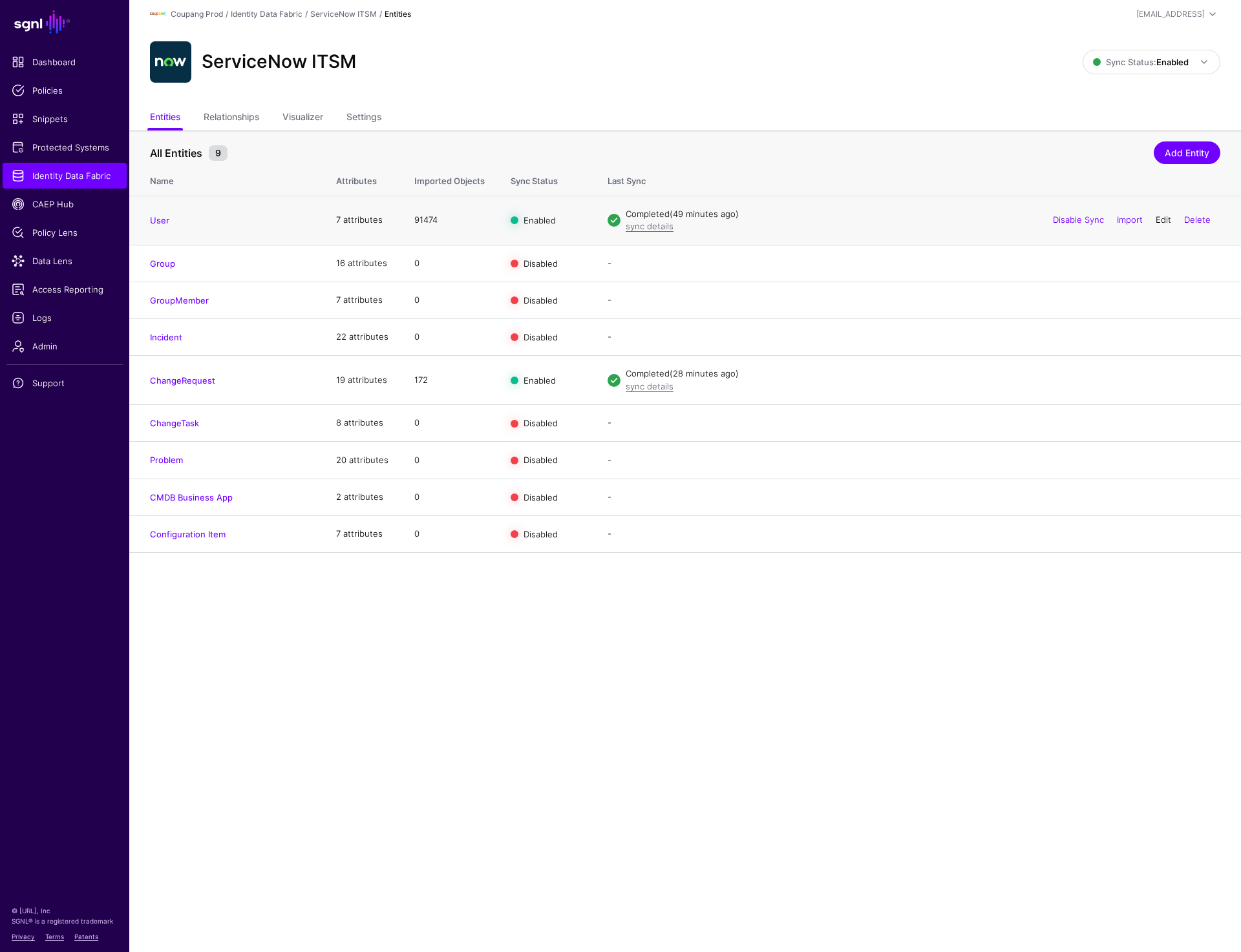
click at [1161, 223] on link "Edit" at bounding box center [1163, 219] width 16 height 10
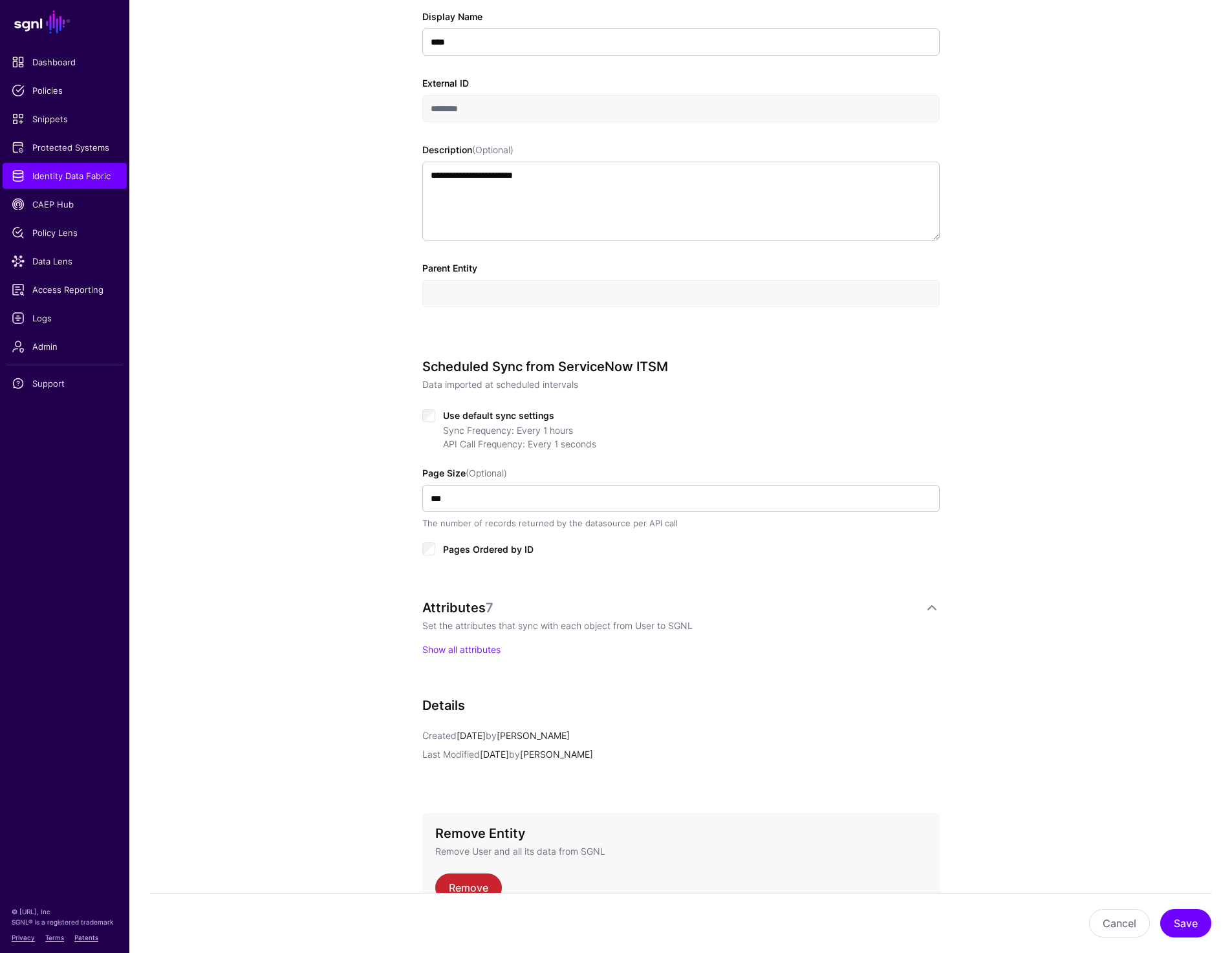
scroll to position [310, 0]
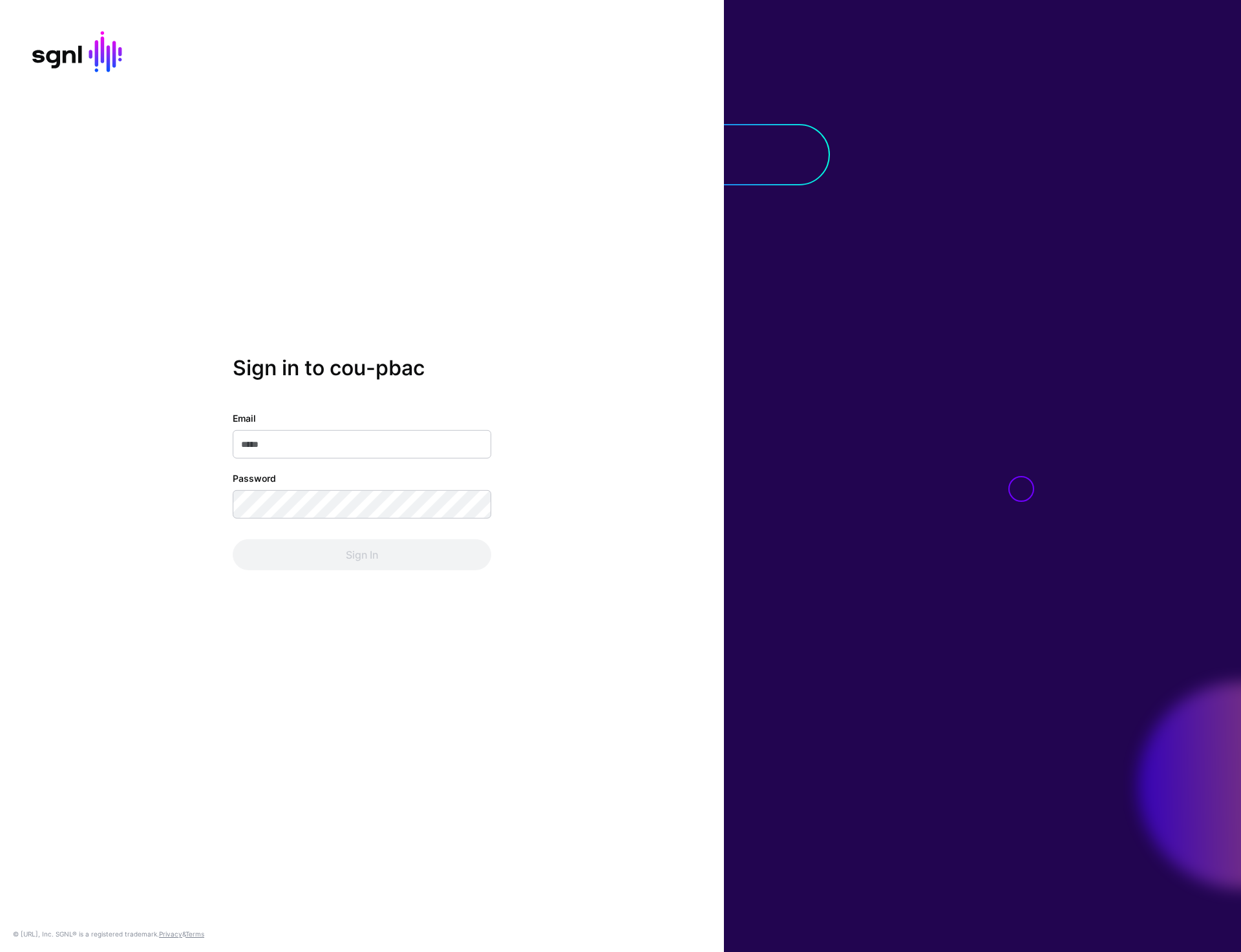
type input "**********"
click at [330, 567] on button "Sign In" at bounding box center [361, 555] width 258 height 31
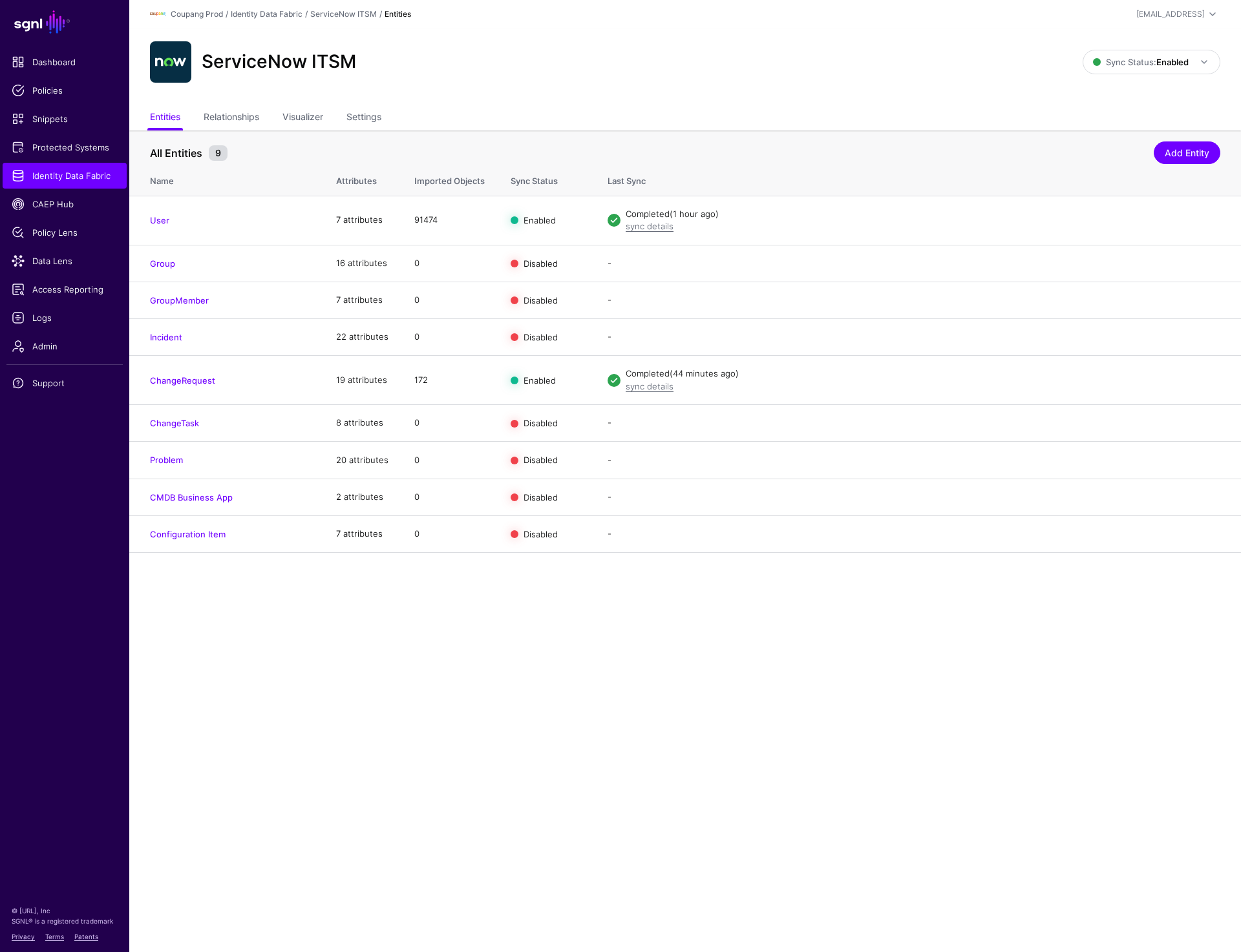
click at [766, 69] on div "ServiceNow ITSM" at bounding box center [616, 62] width 943 height 41
